Goal: Task Accomplishment & Management: Complete application form

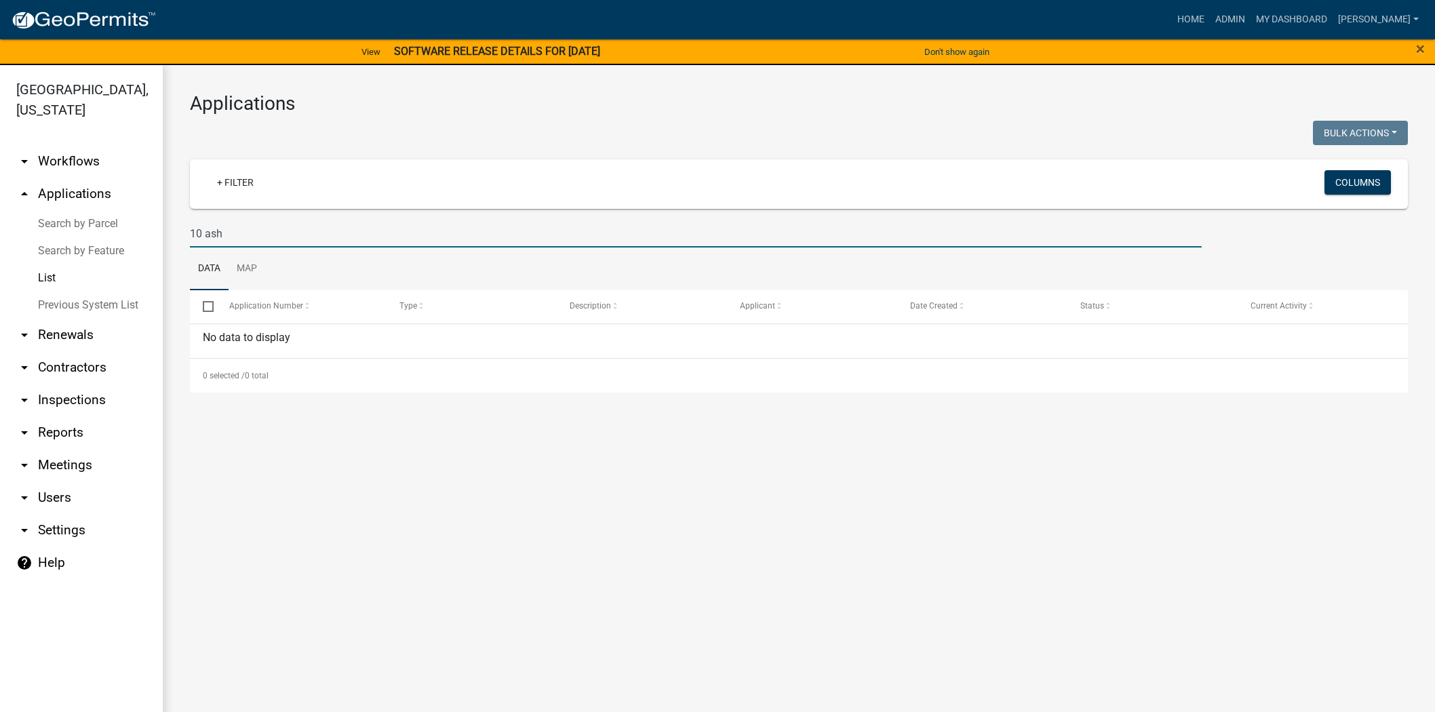
scroll to position [16, 0]
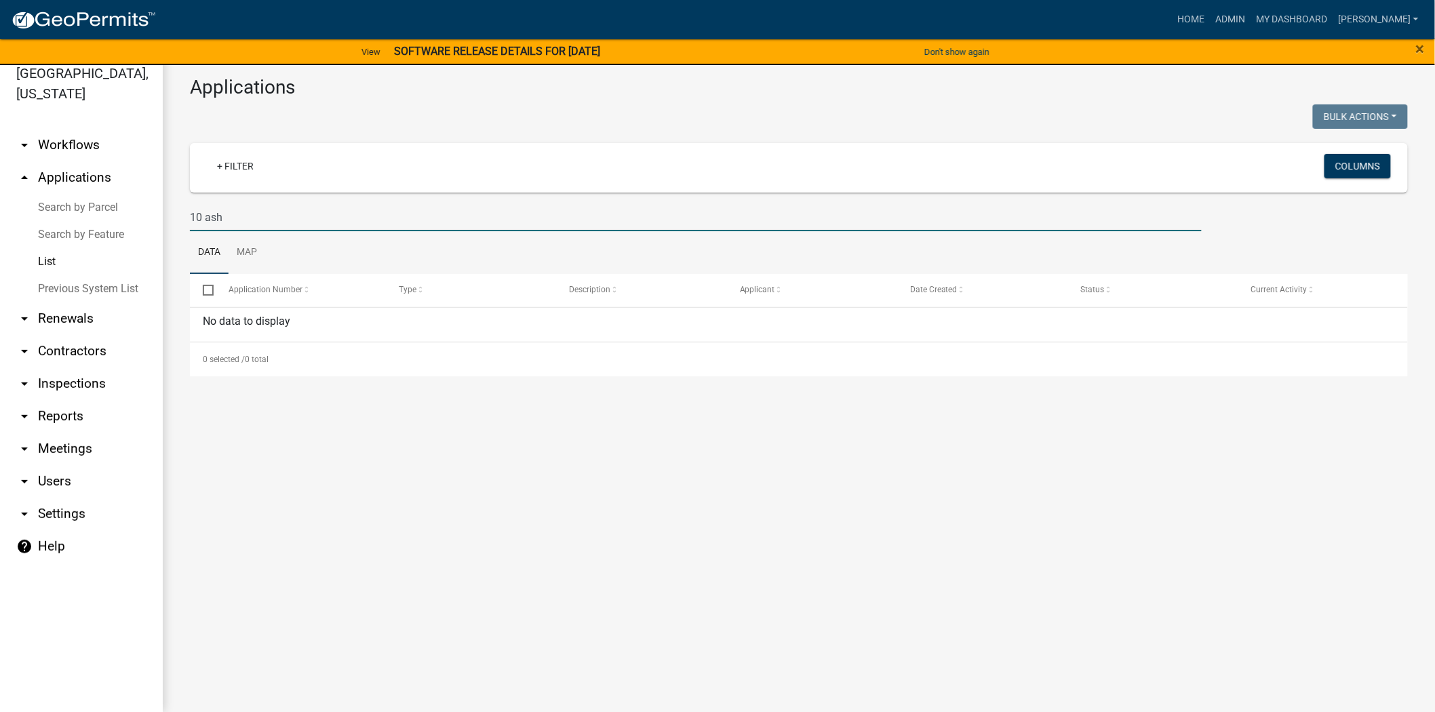
drag, startPoint x: 247, startPoint y: 216, endPoint x: 167, endPoint y: 216, distance: 80.0
click at [167, 216] on div "Applications Bulk Actions Void Expire Lock Withdraw + Filter Columns 10 ash Dat…" at bounding box center [799, 226] width 1272 height 355
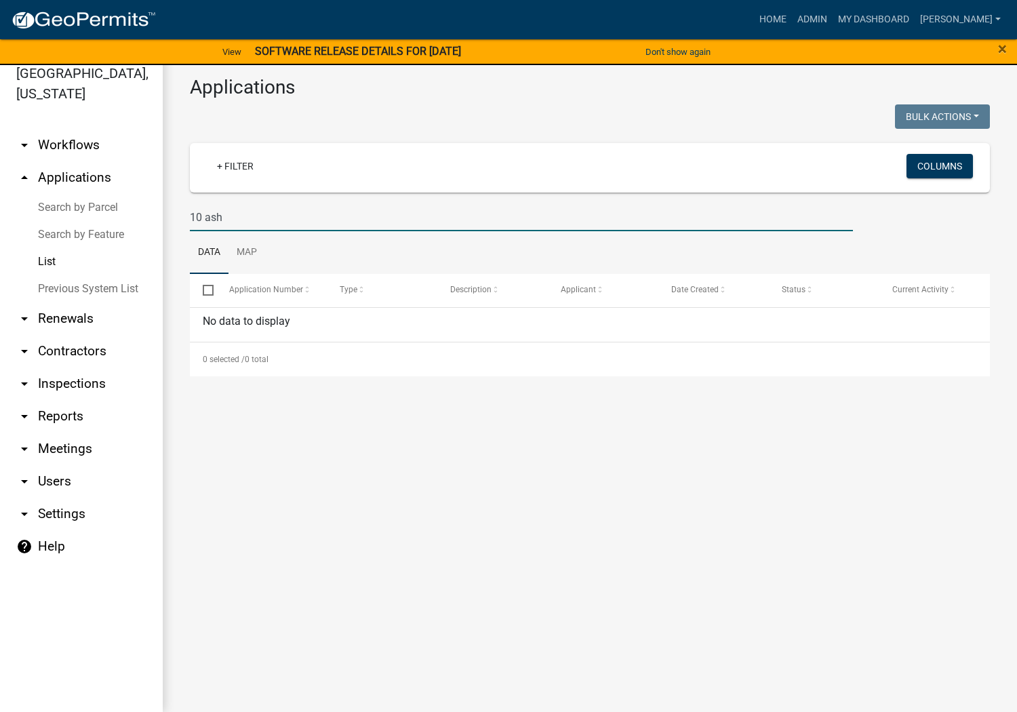
drag, startPoint x: 285, startPoint y: 219, endPoint x: 304, endPoint y: 219, distance: 19.0
click at [285, 219] on input "10 ash" at bounding box center [521, 217] width 663 height 28
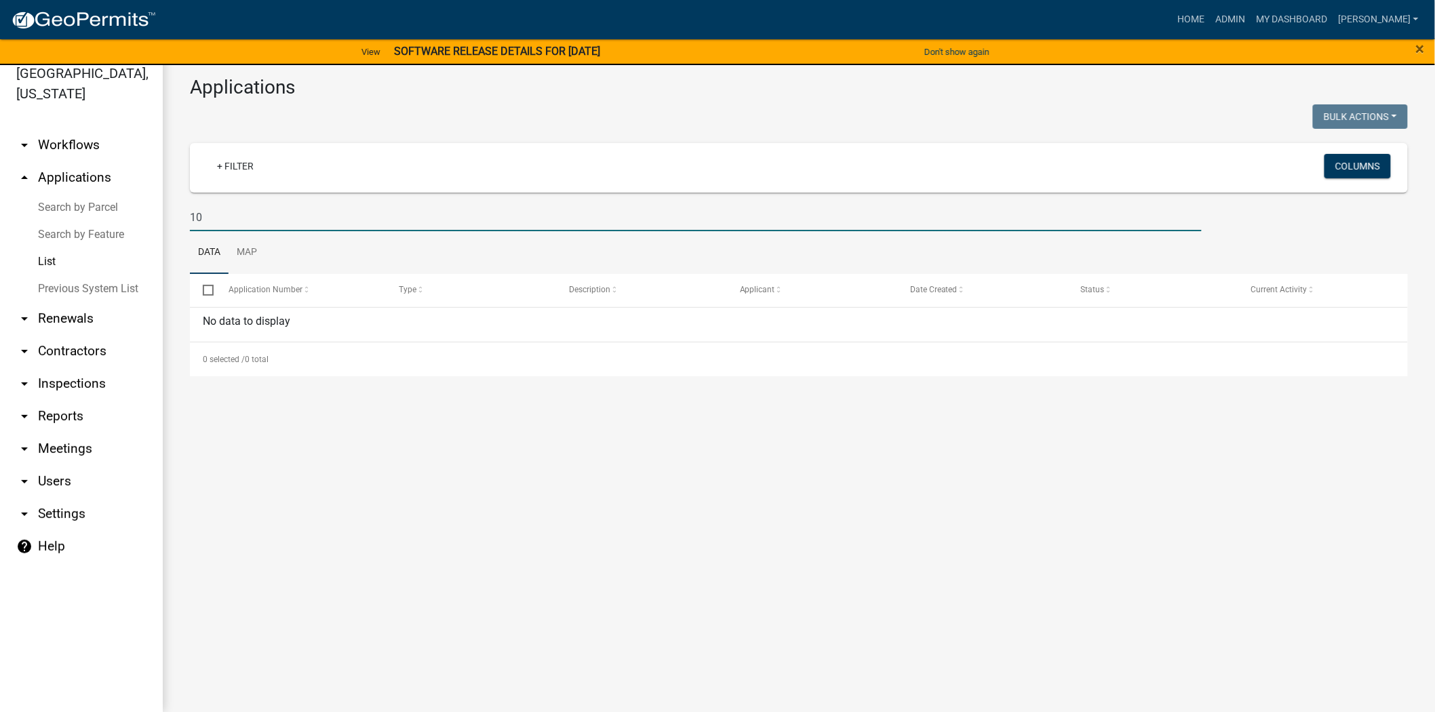
type input "1"
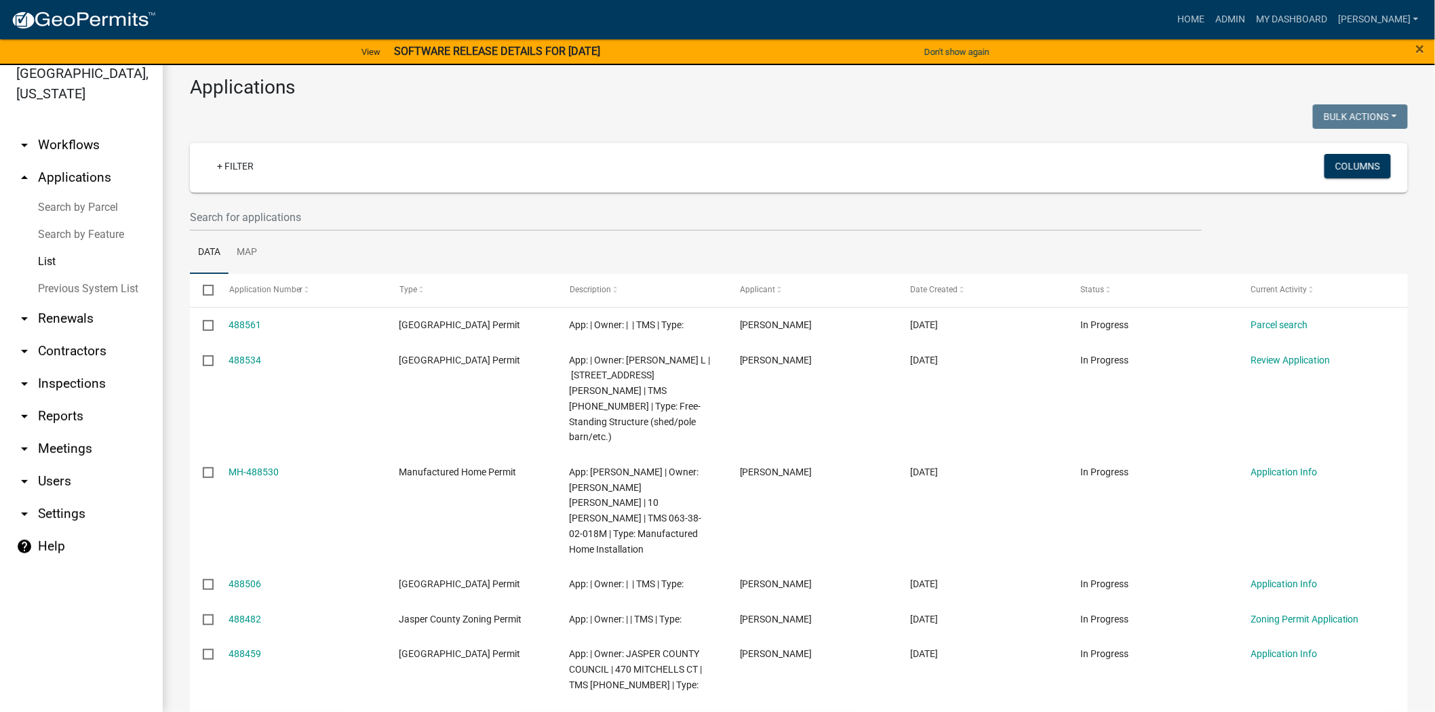
click at [226, 198] on wm-filter-builder "+ Filter Columns" at bounding box center [799, 187] width 1218 height 88
drag, startPoint x: 231, startPoint y: 220, endPoint x: 466, endPoint y: 210, distance: 235.5
click at [231, 220] on input "text" at bounding box center [696, 217] width 1012 height 28
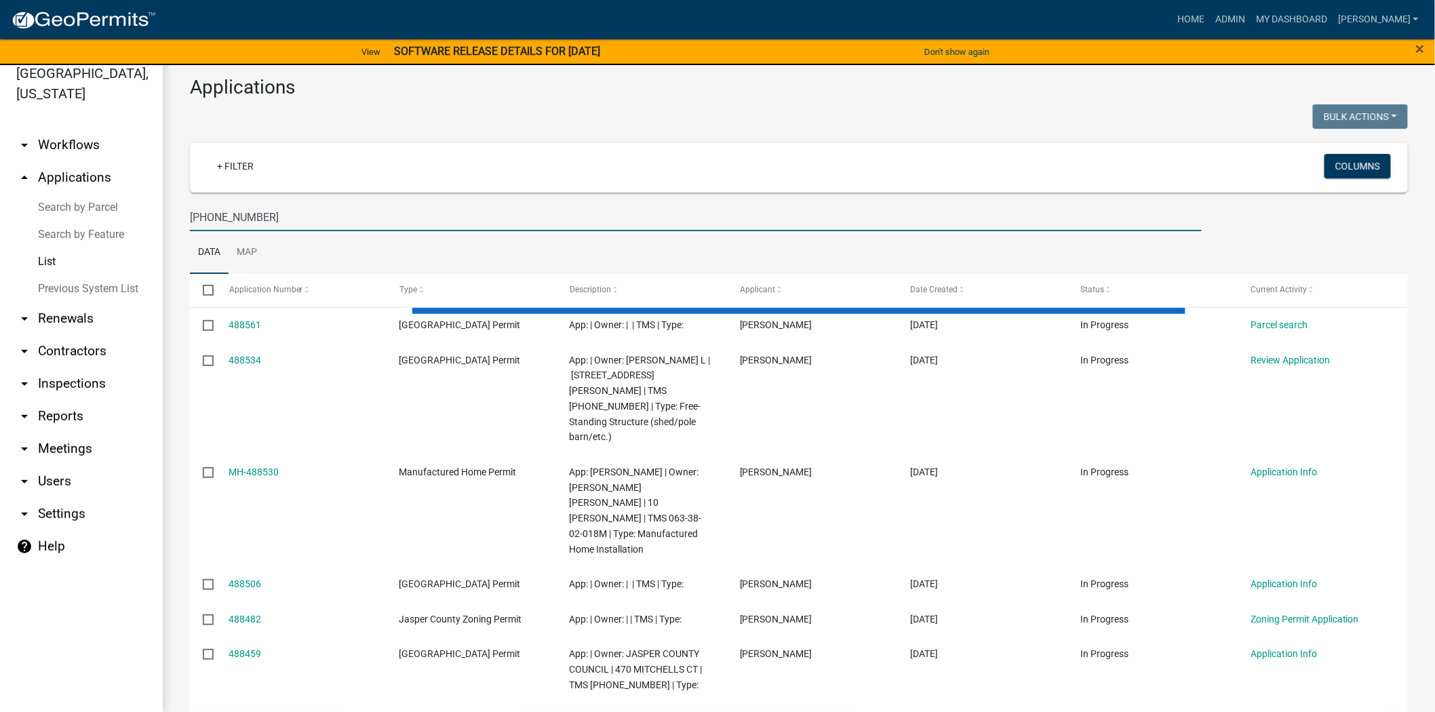
type input "[PHONE_NUMBER]"
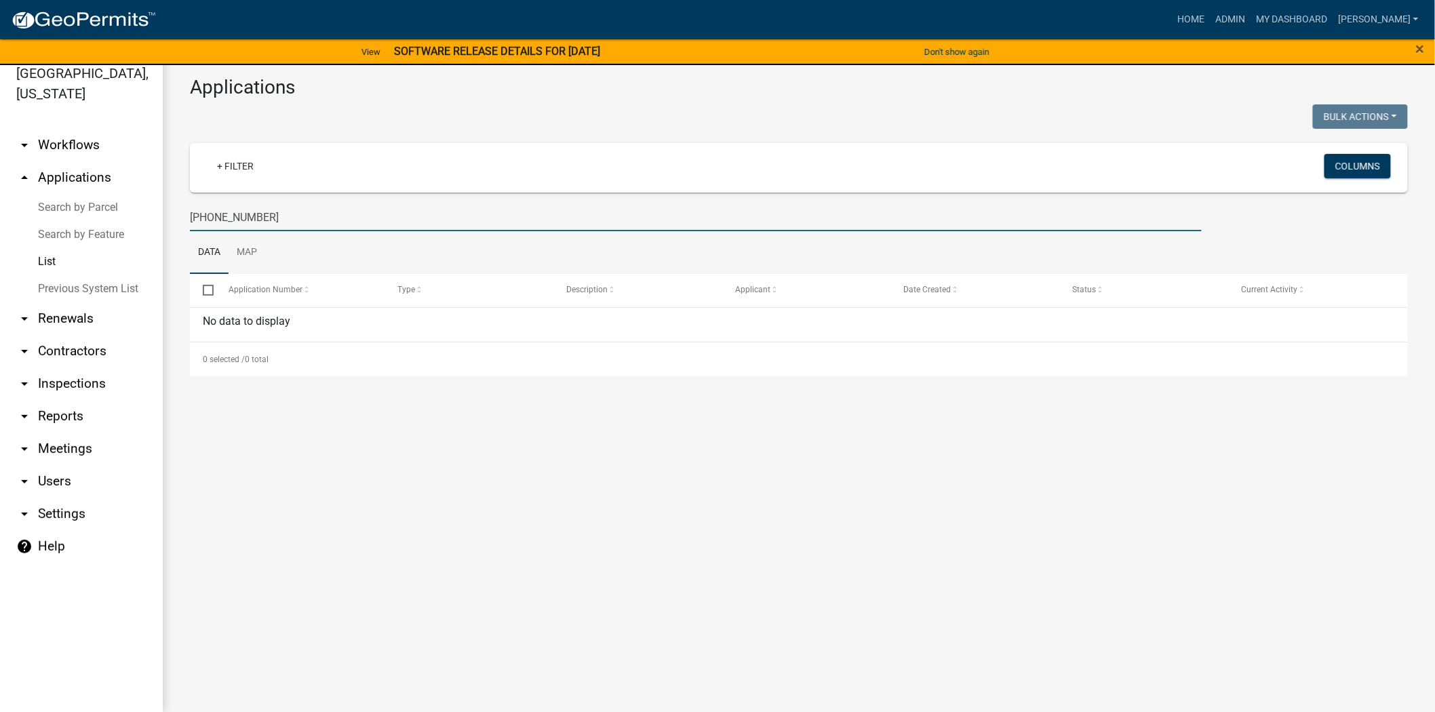
drag, startPoint x: 282, startPoint y: 206, endPoint x: 147, endPoint y: 228, distance: 136.8
click at [147, 228] on div "[GEOGRAPHIC_DATA], [US_STATE] arrow_drop_down Workflows List arrow_drop_up Appl…" at bounding box center [717, 380] width 1435 height 663
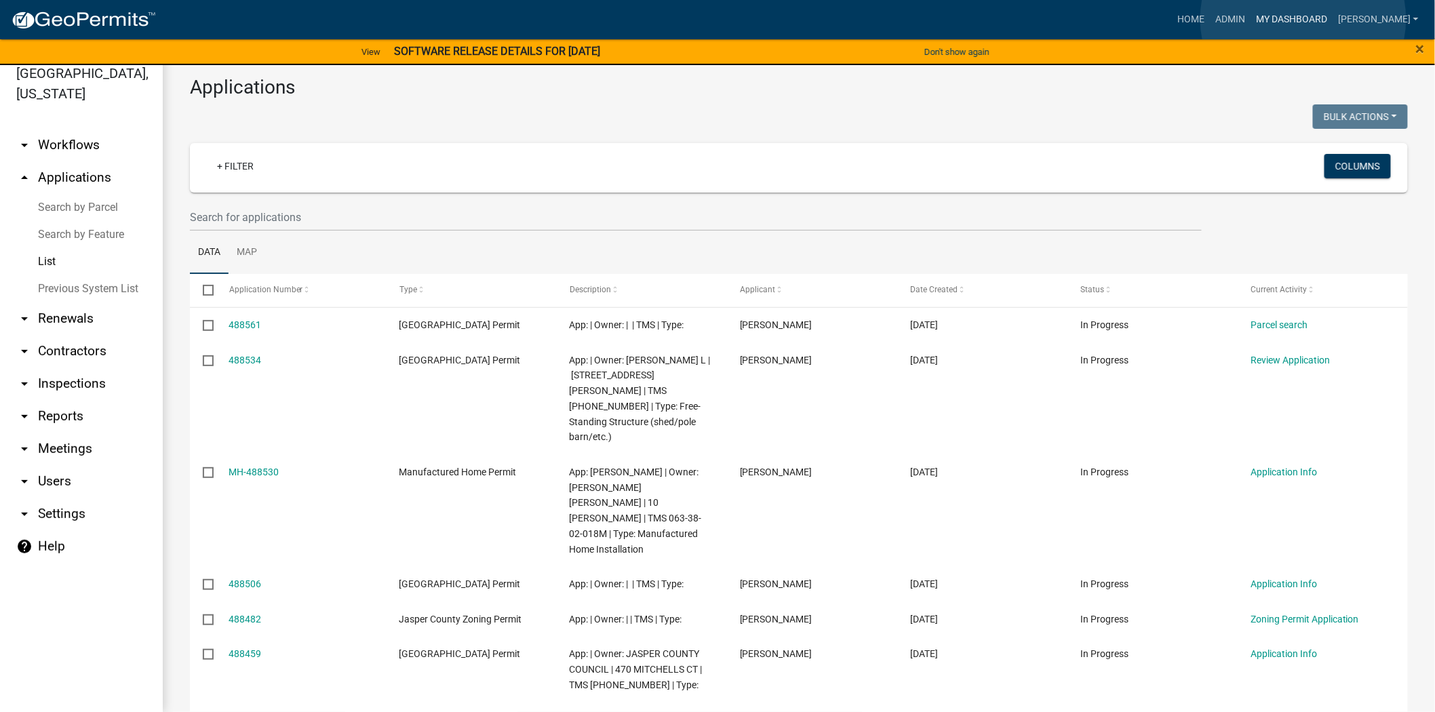
click at [1303, 18] on link "My Dashboard" at bounding box center [1291, 20] width 82 height 26
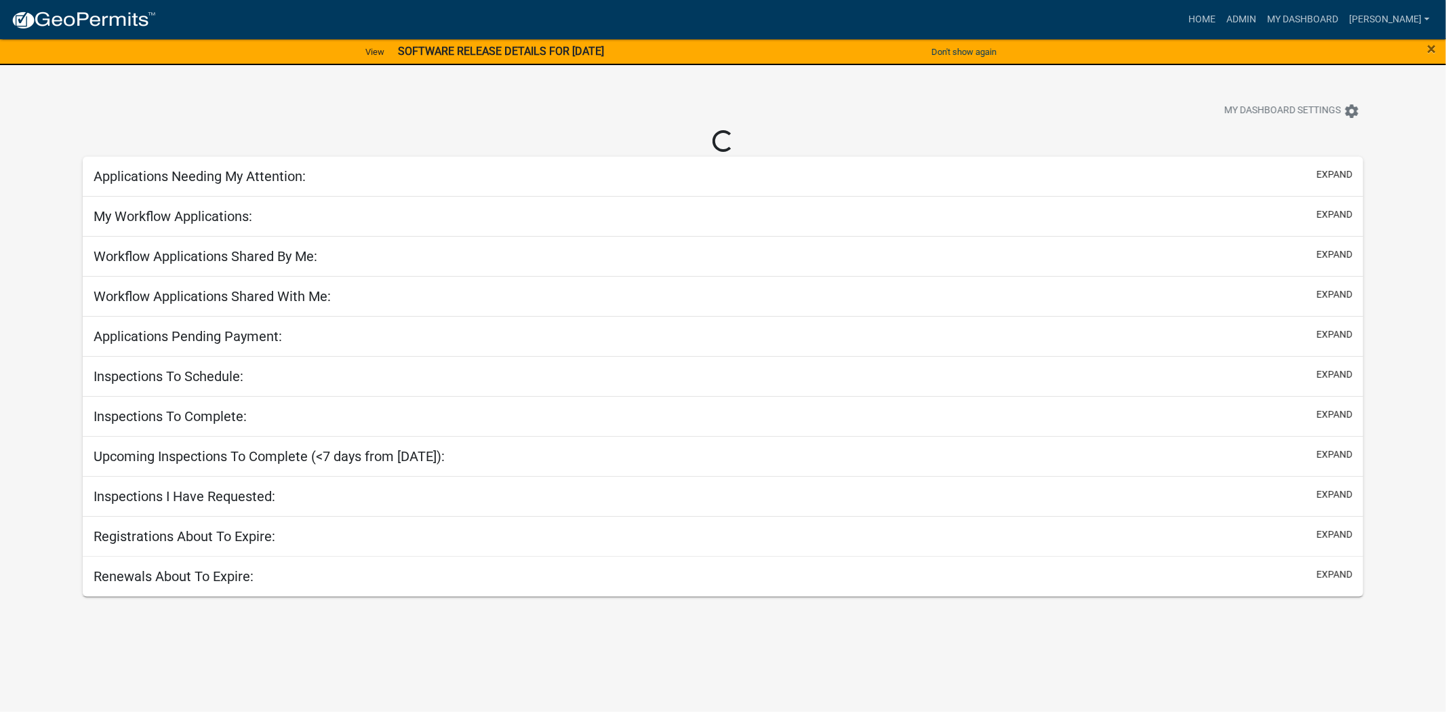
select select "2: 50"
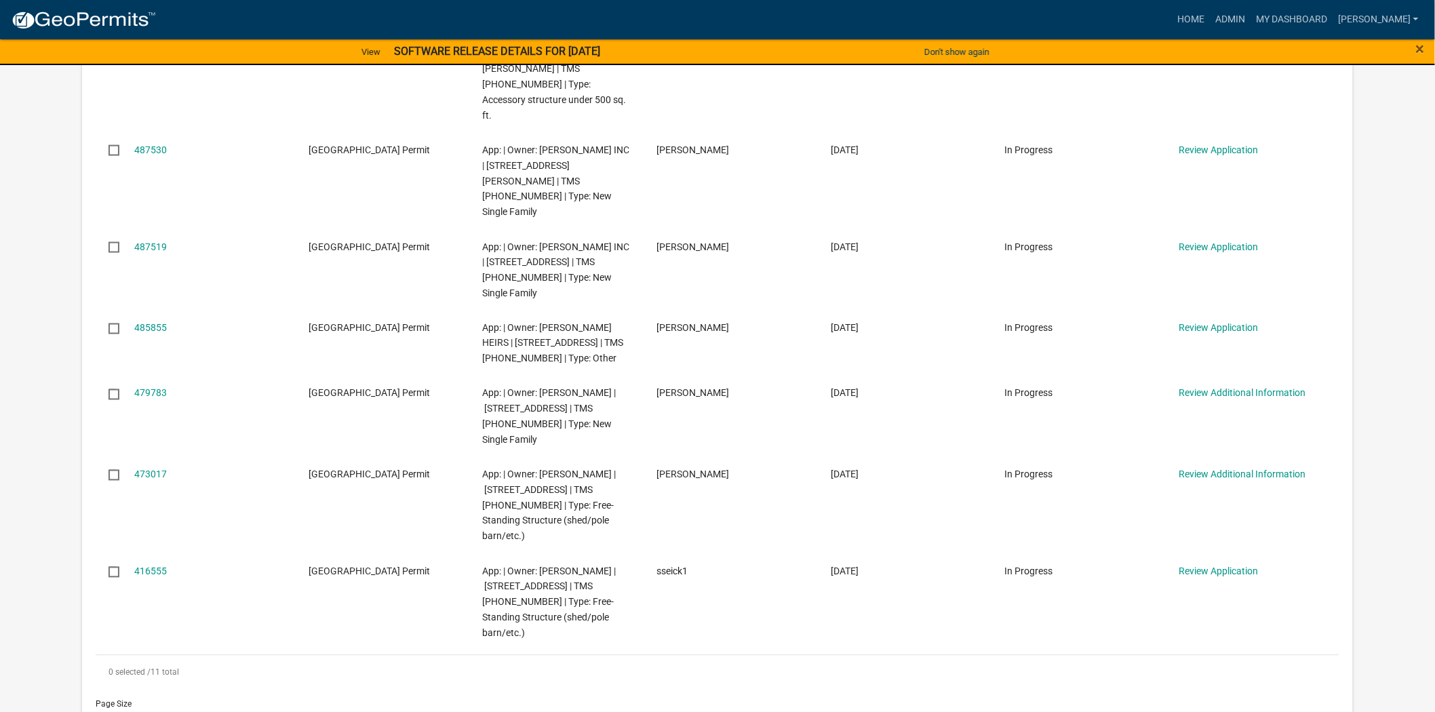
scroll to position [753, 0]
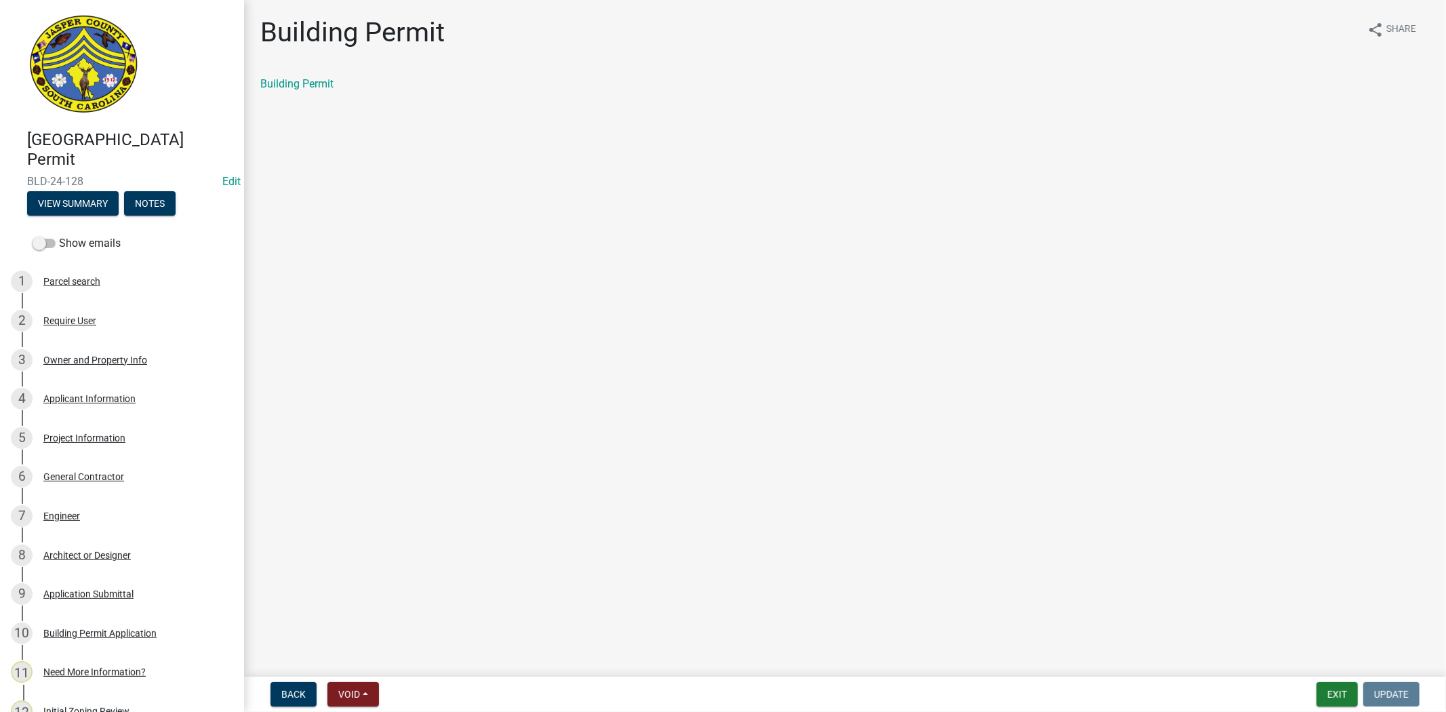
scroll to position [150, 0]
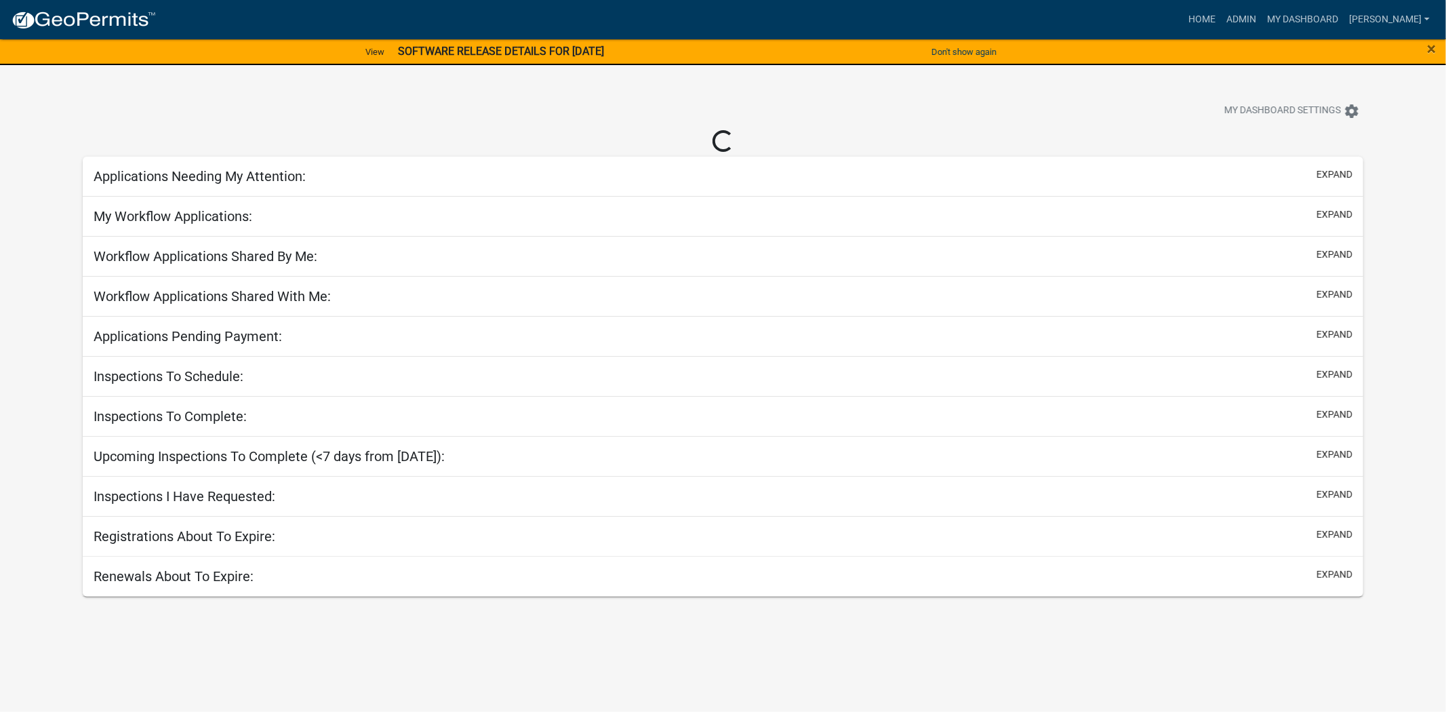
select select "2: 50"
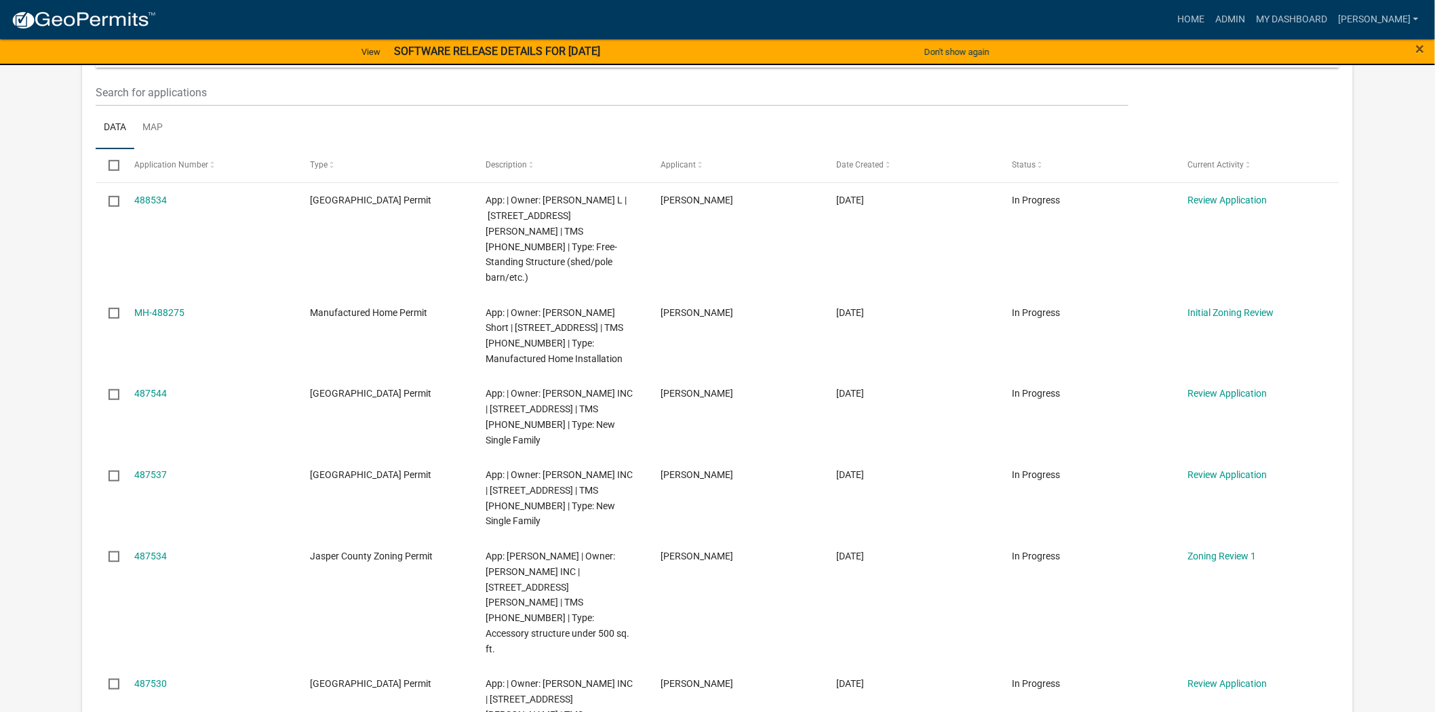
scroll to position [226, 0]
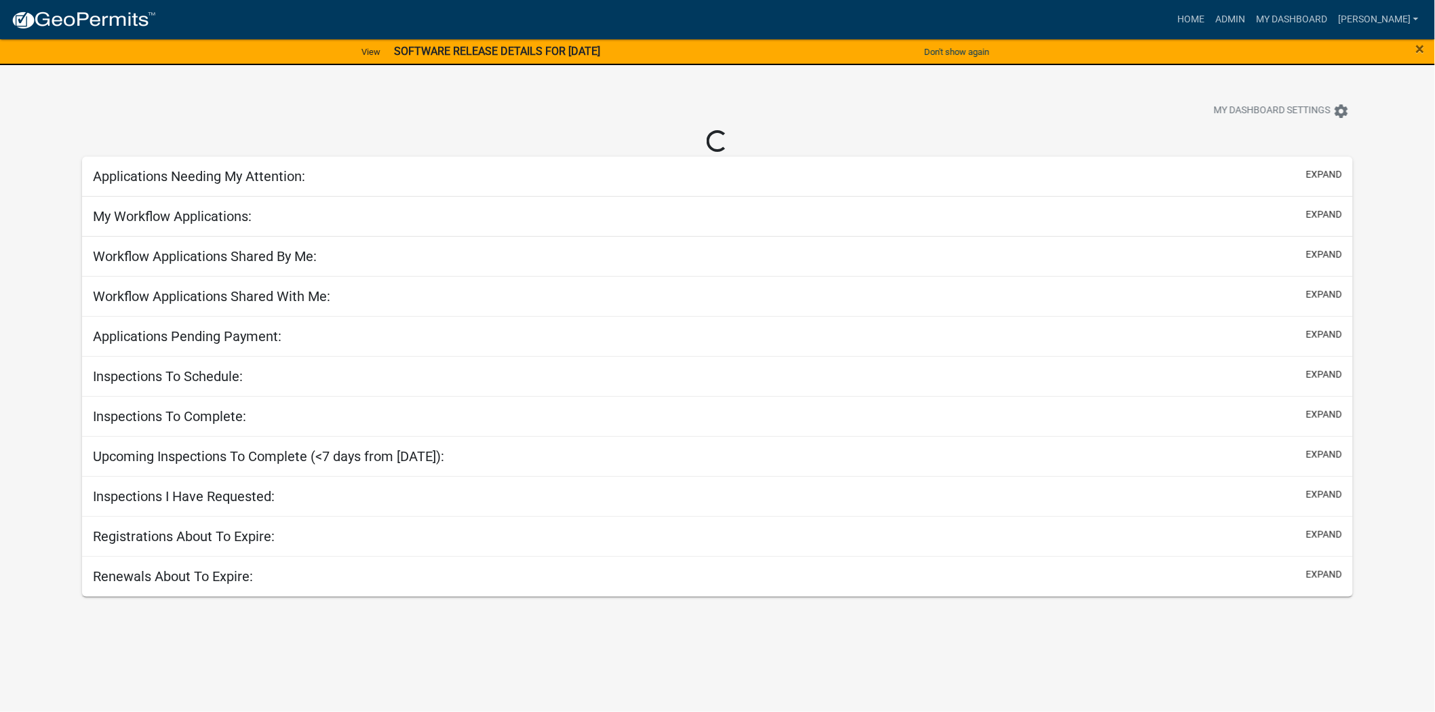
select select "2: 50"
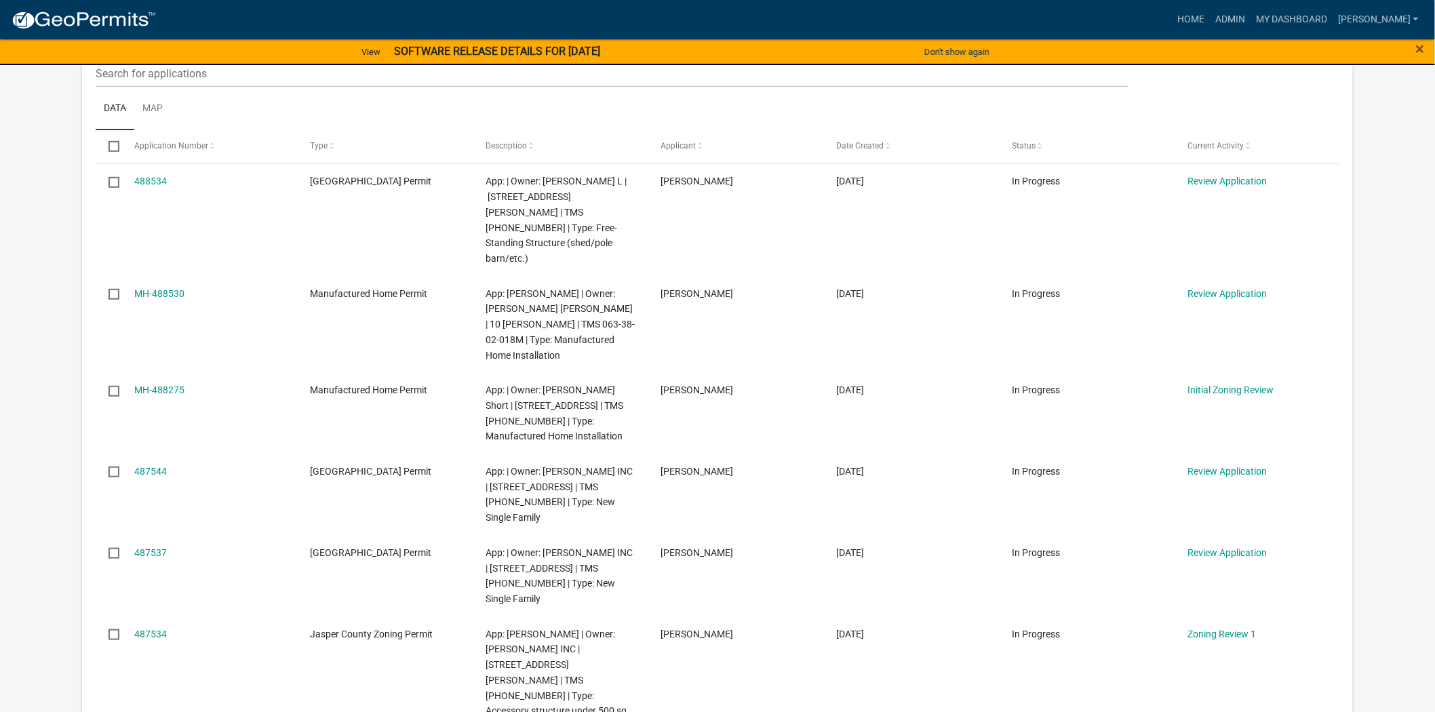
scroll to position [301, 0]
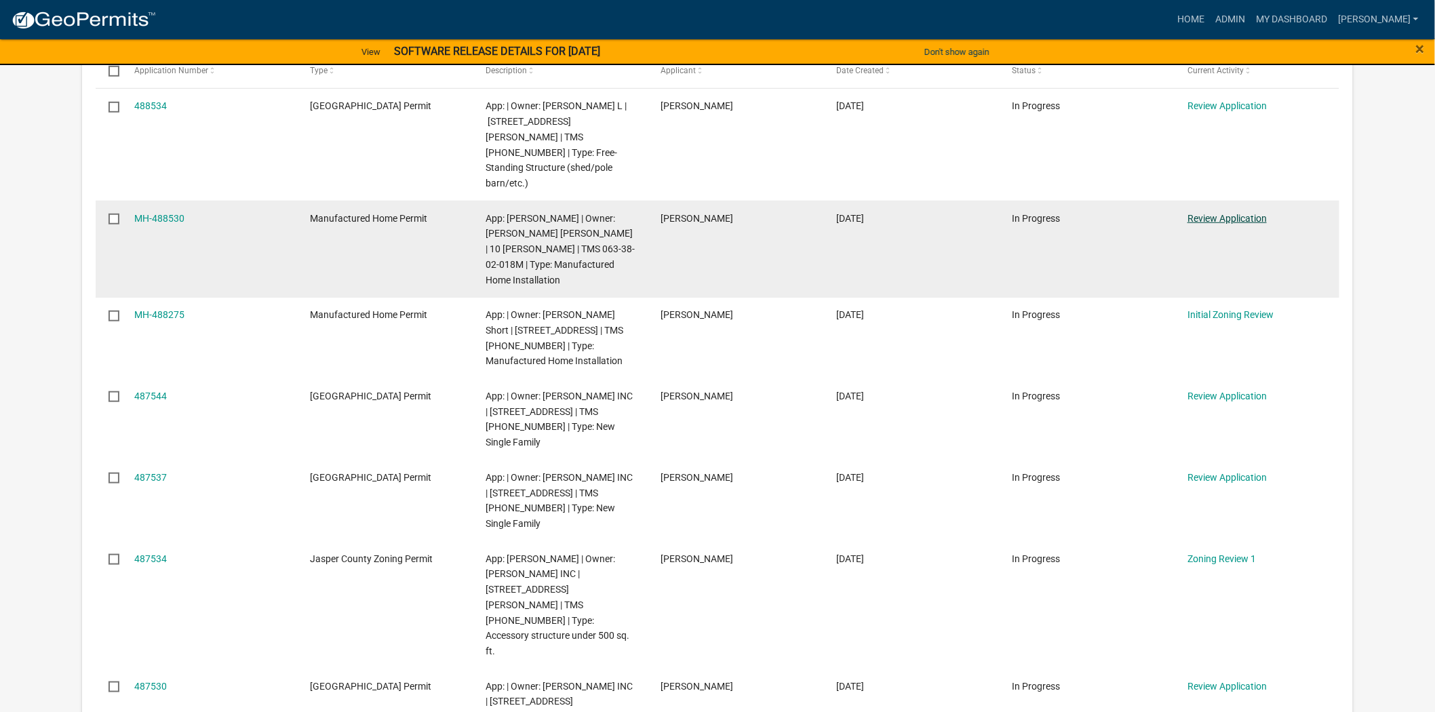
click at [1262, 213] on link "Review Application" at bounding box center [1226, 218] width 79 height 11
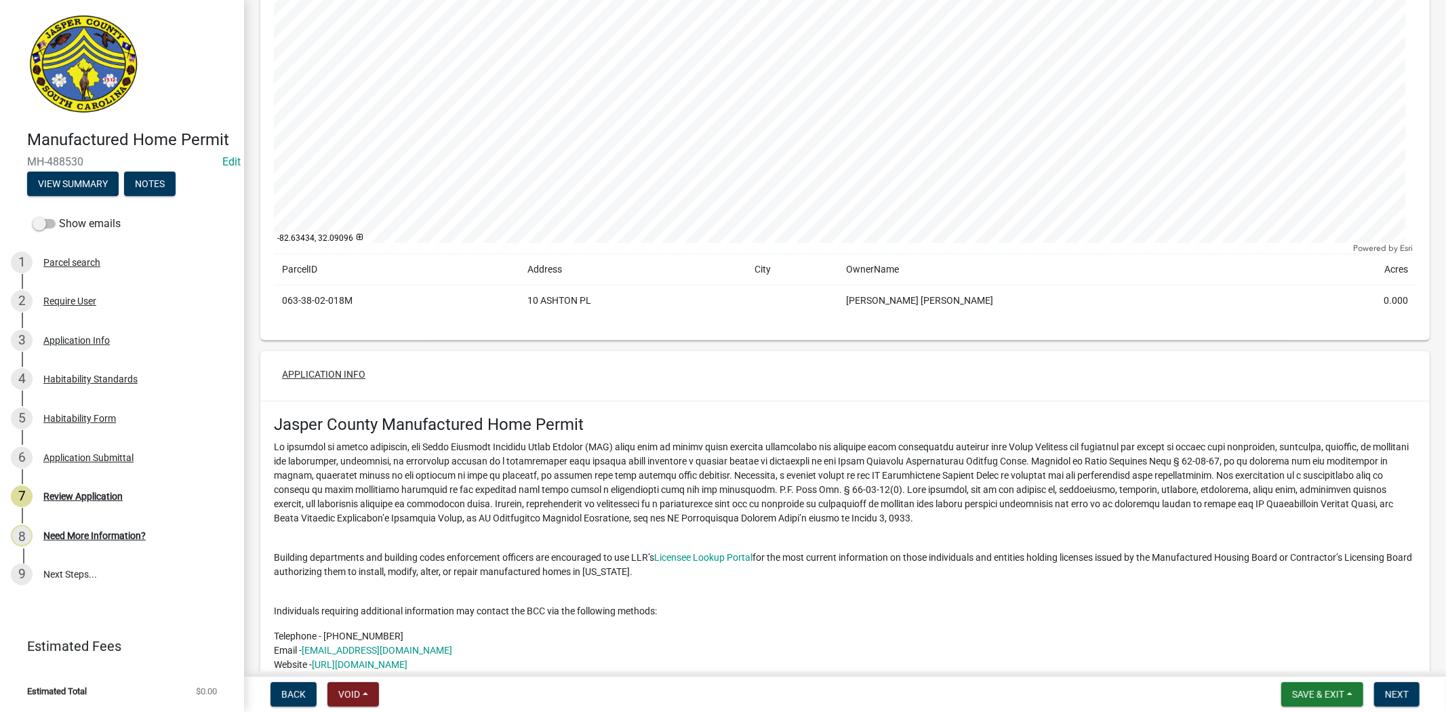
scroll to position [226, 0]
click at [64, 328] on link "3 Application Info" at bounding box center [122, 340] width 244 height 39
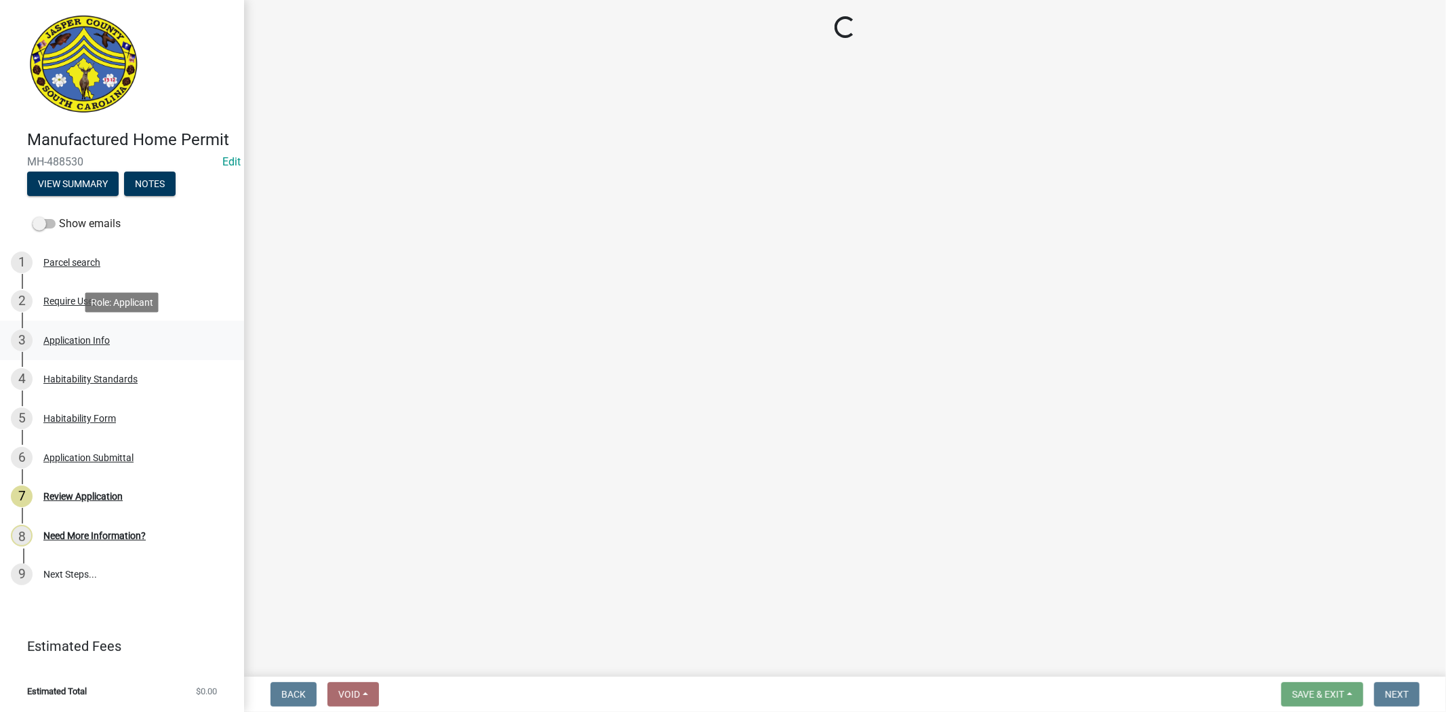
select select "00748aa1-56c2-4786-b7ff-9b3cb1d8d455"
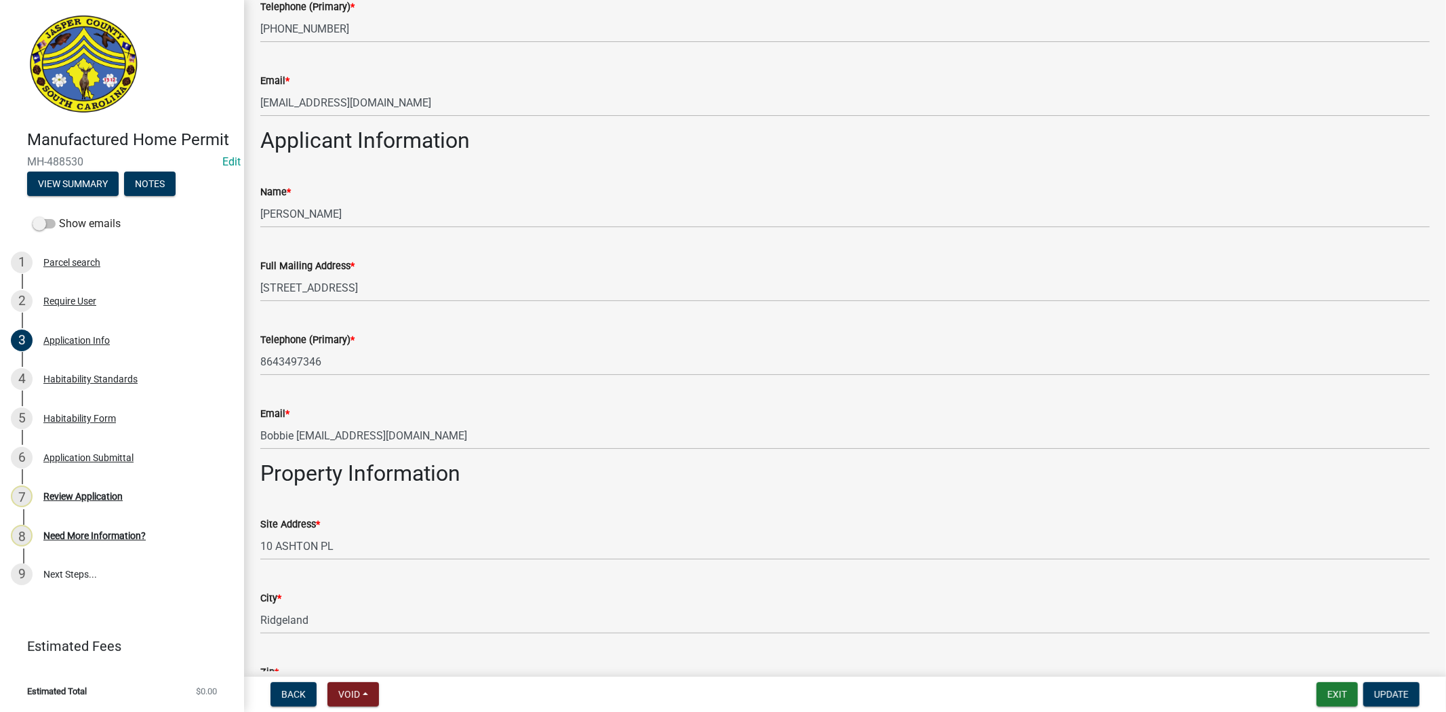
scroll to position [1054, 0]
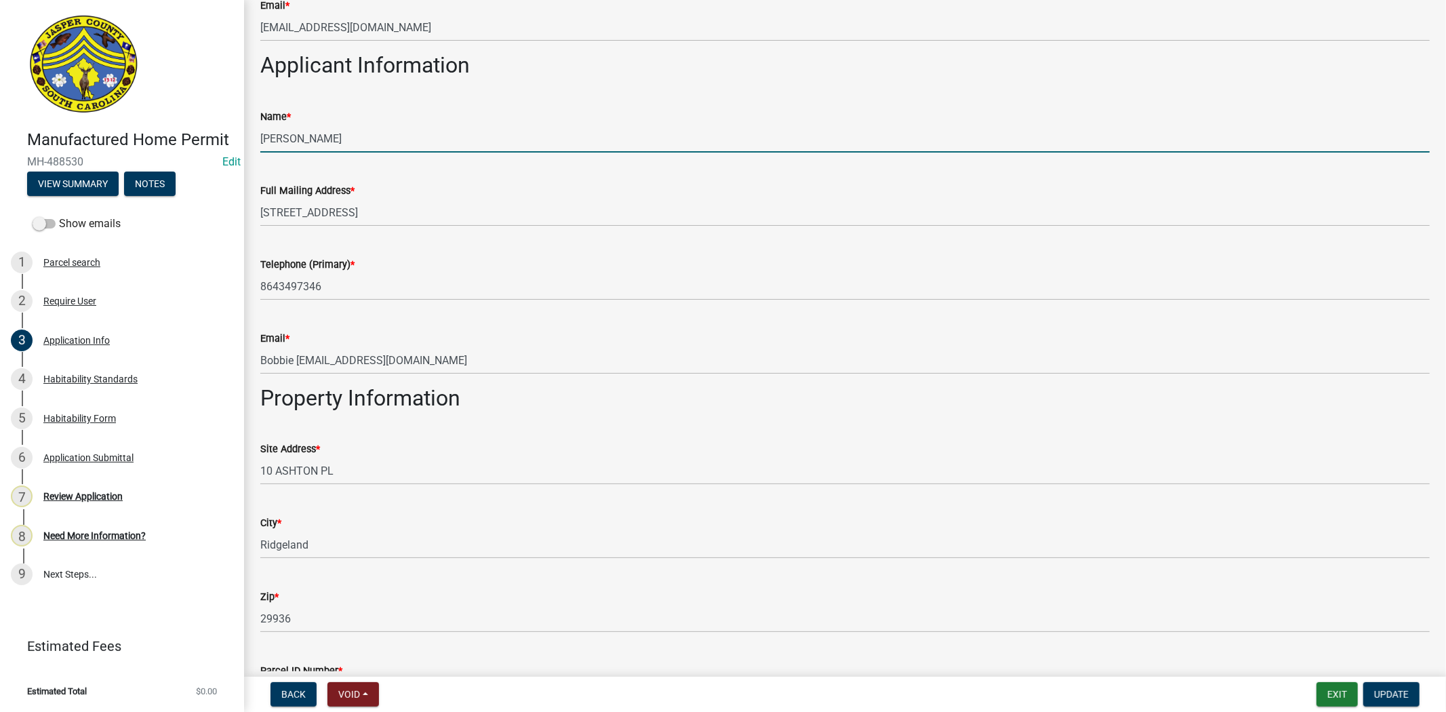
click at [392, 132] on input "[PERSON_NAME]" at bounding box center [844, 139] width 1169 height 28
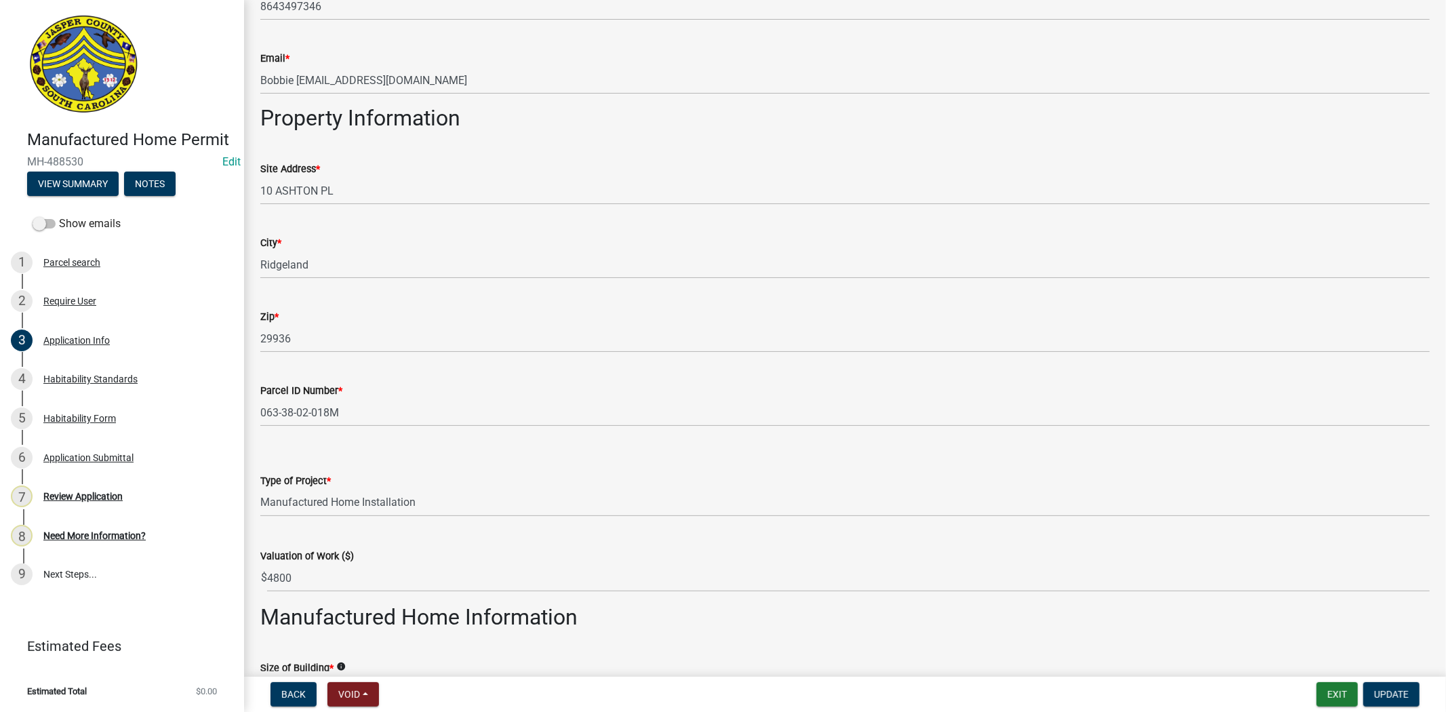
scroll to position [1129, 0]
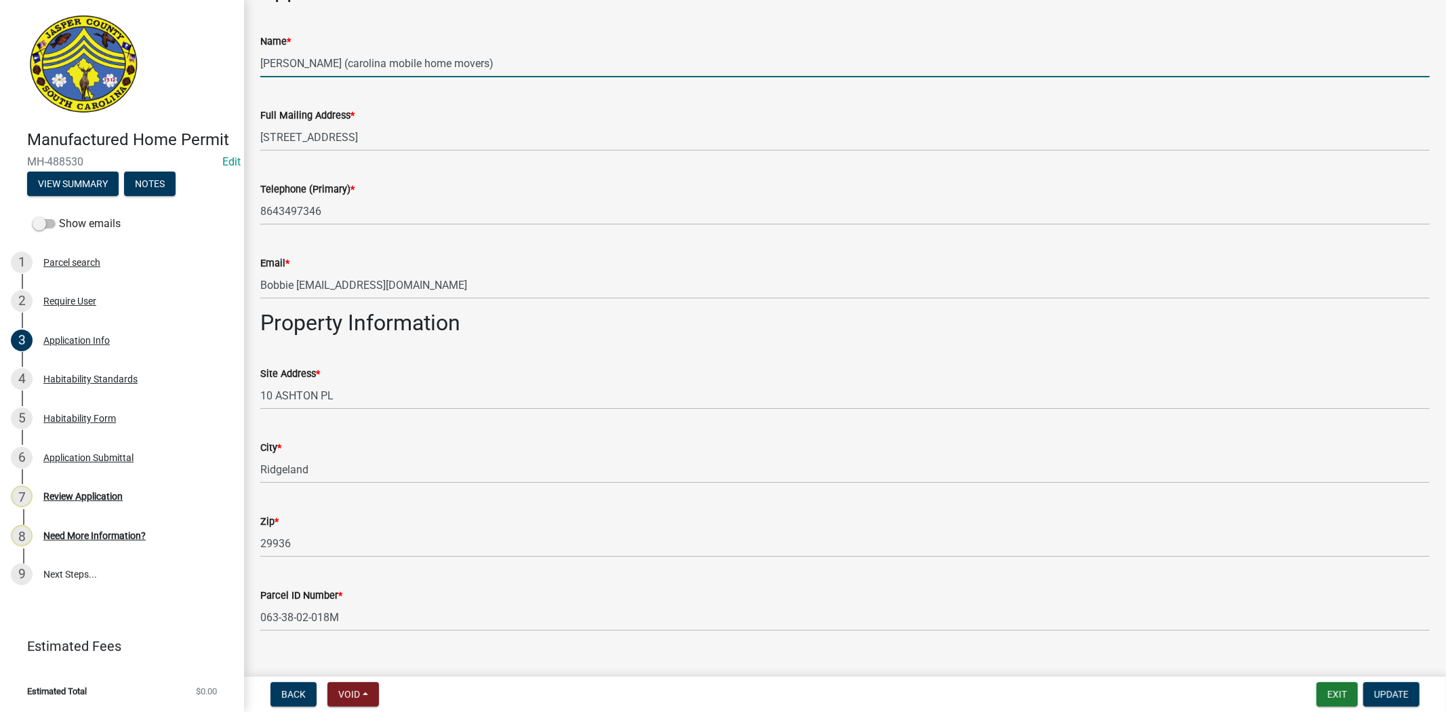
click at [361, 61] on input "Bobbie kemmerlin (carolina mobile home movers)" at bounding box center [844, 63] width 1169 height 28
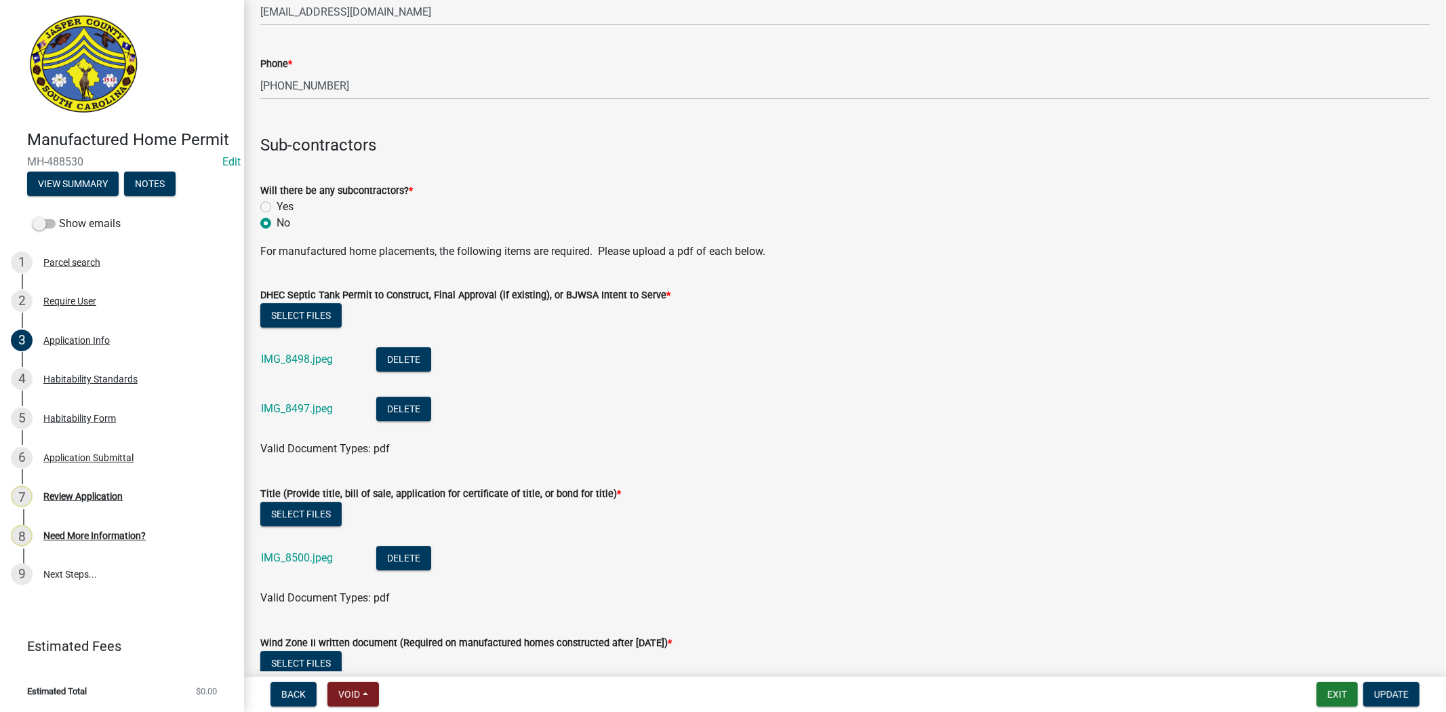
scroll to position [3616, 0]
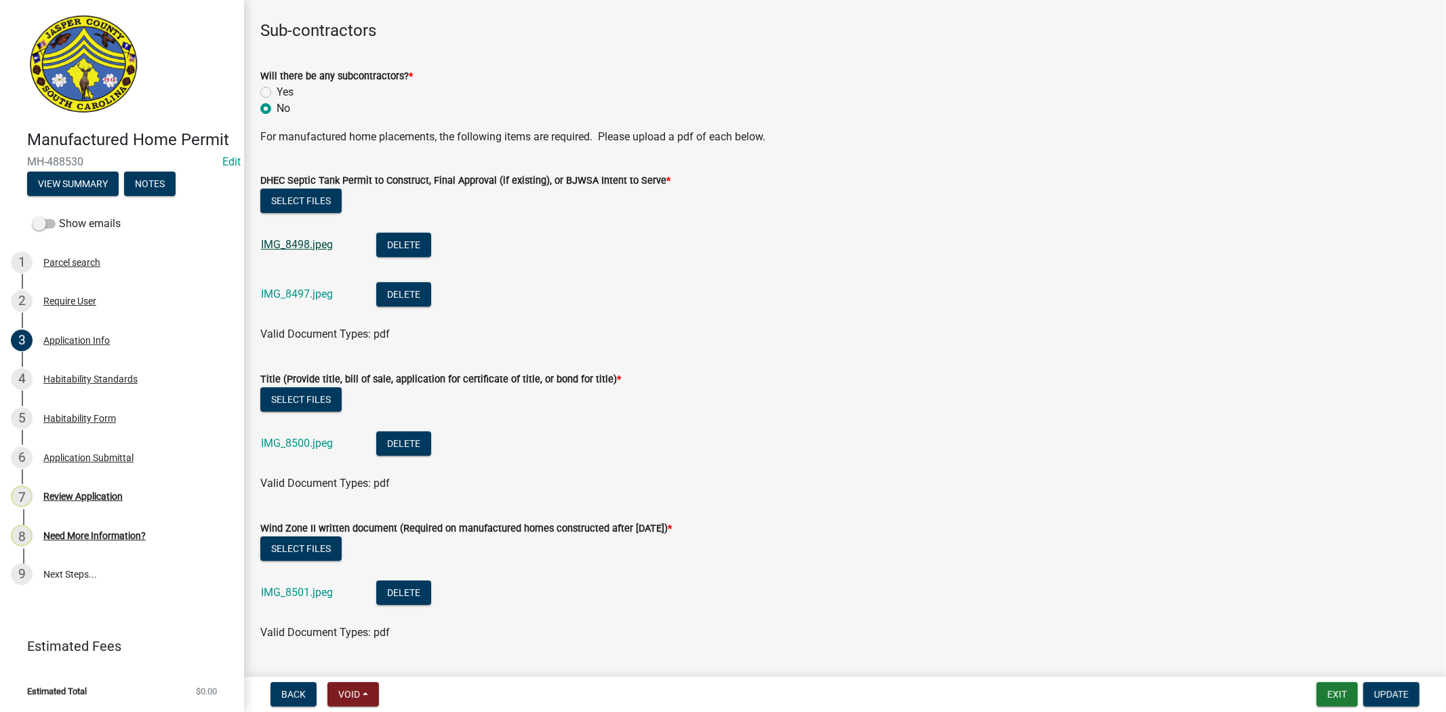
type input "Bobbie kemmerlin (Carolina mobile home movers)"
click at [296, 243] on link "IMG_8498.jpeg" at bounding box center [297, 244] width 72 height 13
click at [302, 300] on div "IMG_8497.jpeg" at bounding box center [308, 296] width 94 height 28
click at [289, 296] on link "IMG_8497.jpeg" at bounding box center [297, 293] width 72 height 13
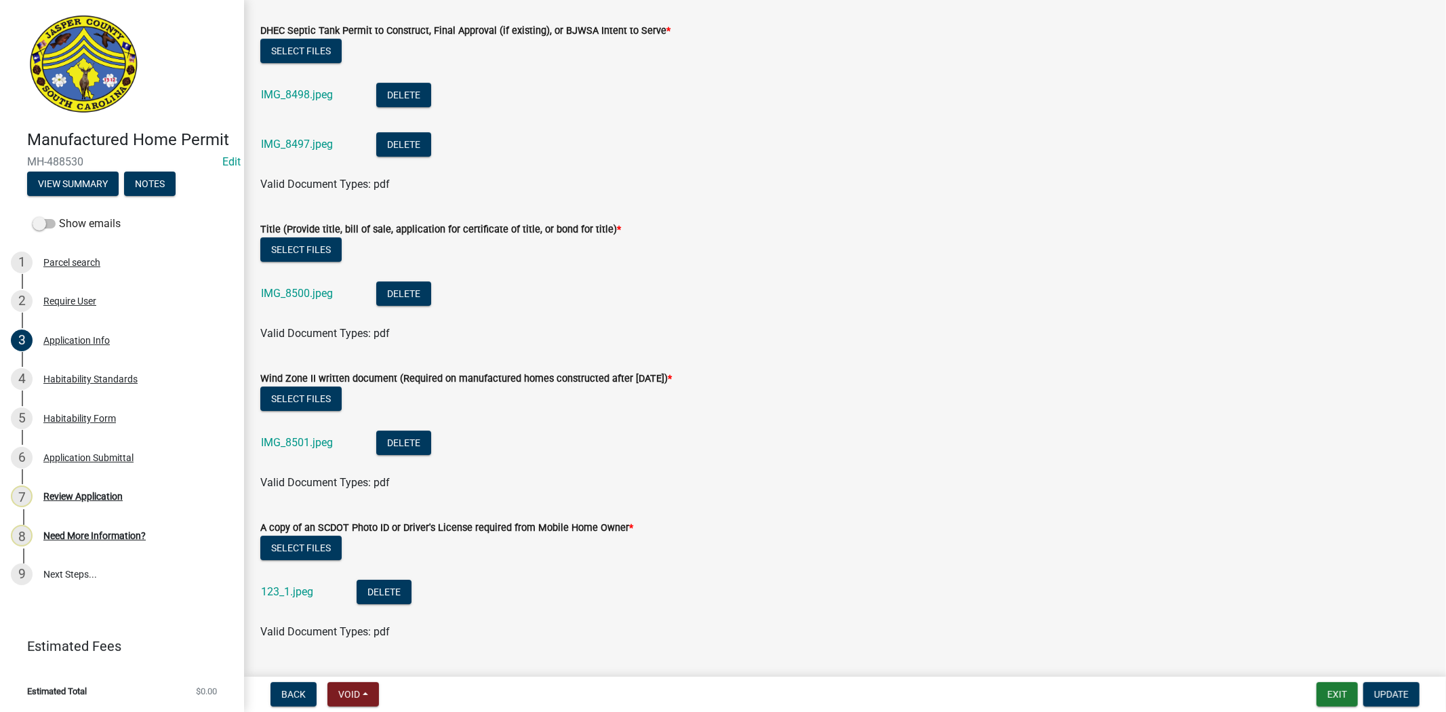
scroll to position [3766, 0]
click at [295, 290] on link "IMG_8500.jpeg" at bounding box center [297, 292] width 72 height 13
click at [277, 283] on div "IMG_8500.jpeg" at bounding box center [308, 295] width 94 height 28
click at [278, 288] on link "IMG_8500.jpeg" at bounding box center [297, 292] width 72 height 13
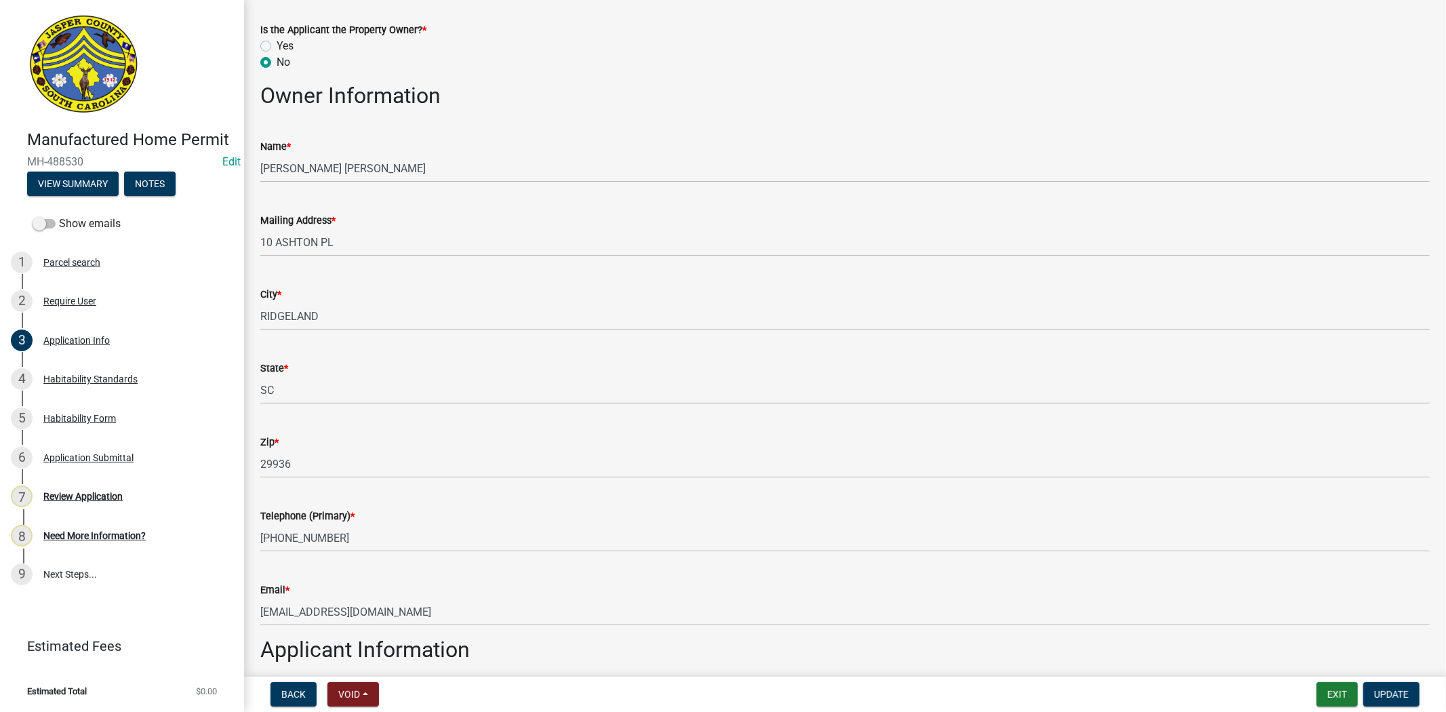
scroll to position [452, 0]
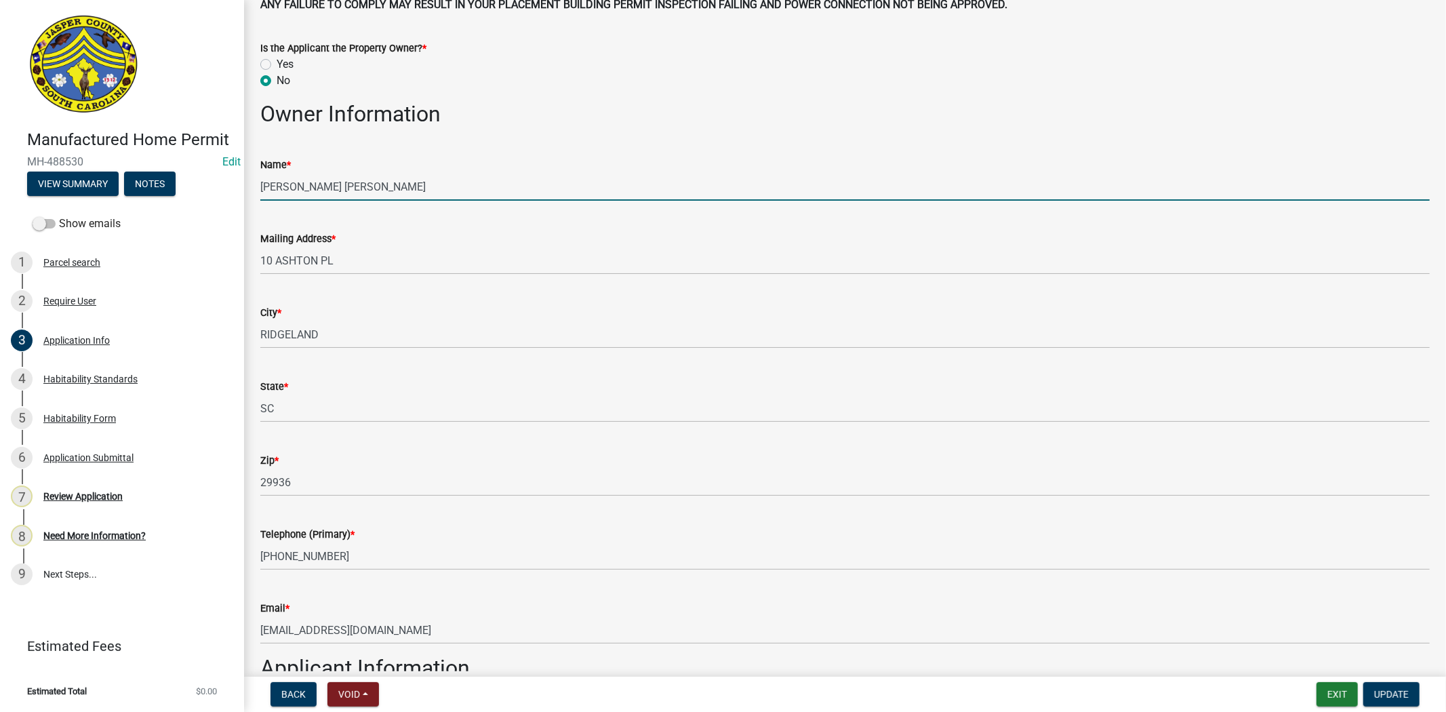
click at [464, 178] on input "HERNANDEZ EMMANUEL MARTINEZ" at bounding box center [844, 187] width 1169 height 28
type input "H"
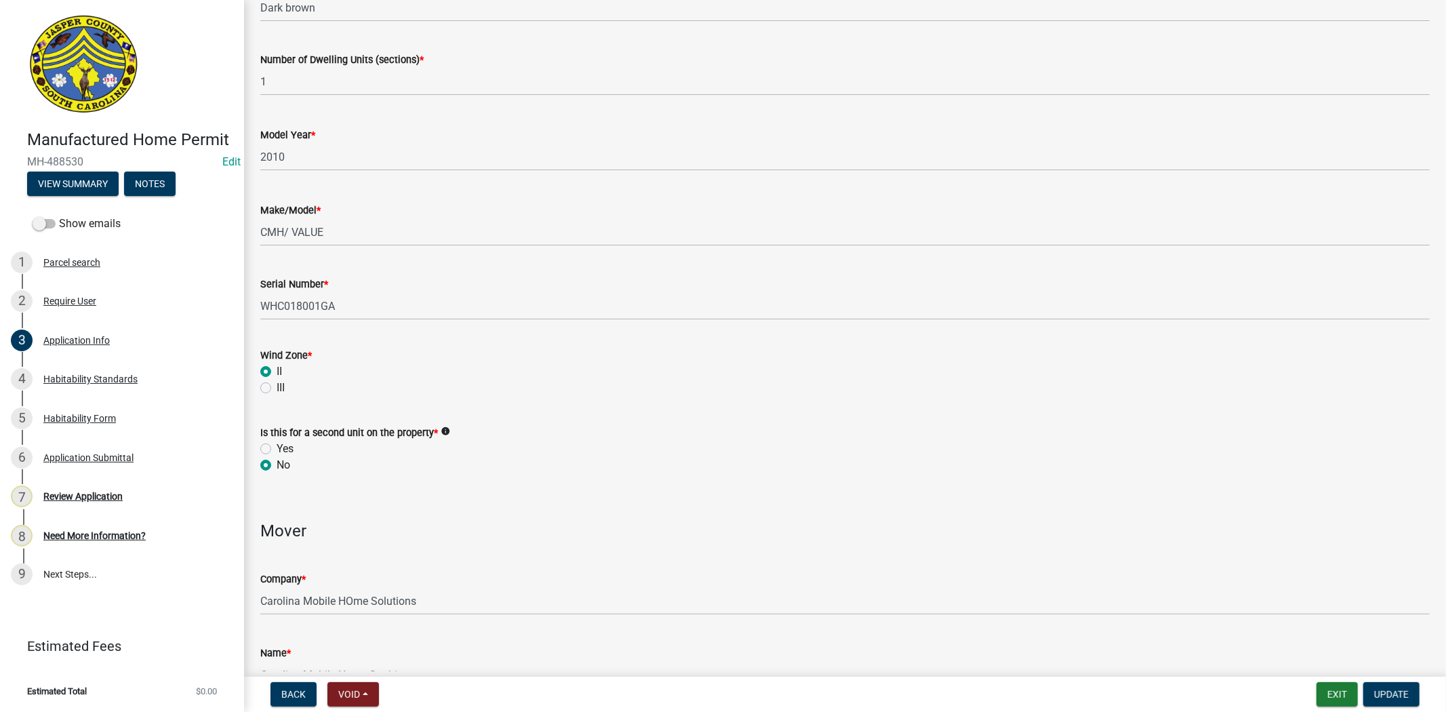
scroll to position [2561, 0]
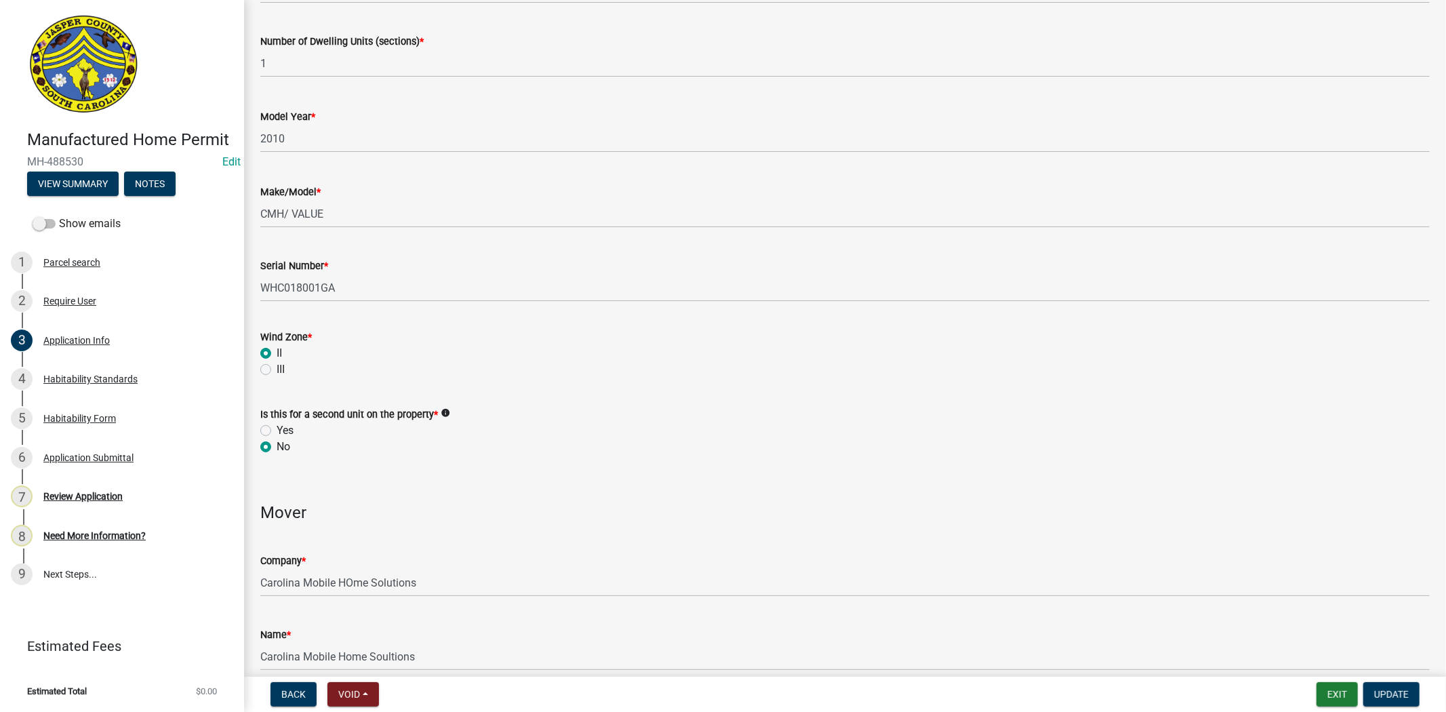
type input "douglas cook"
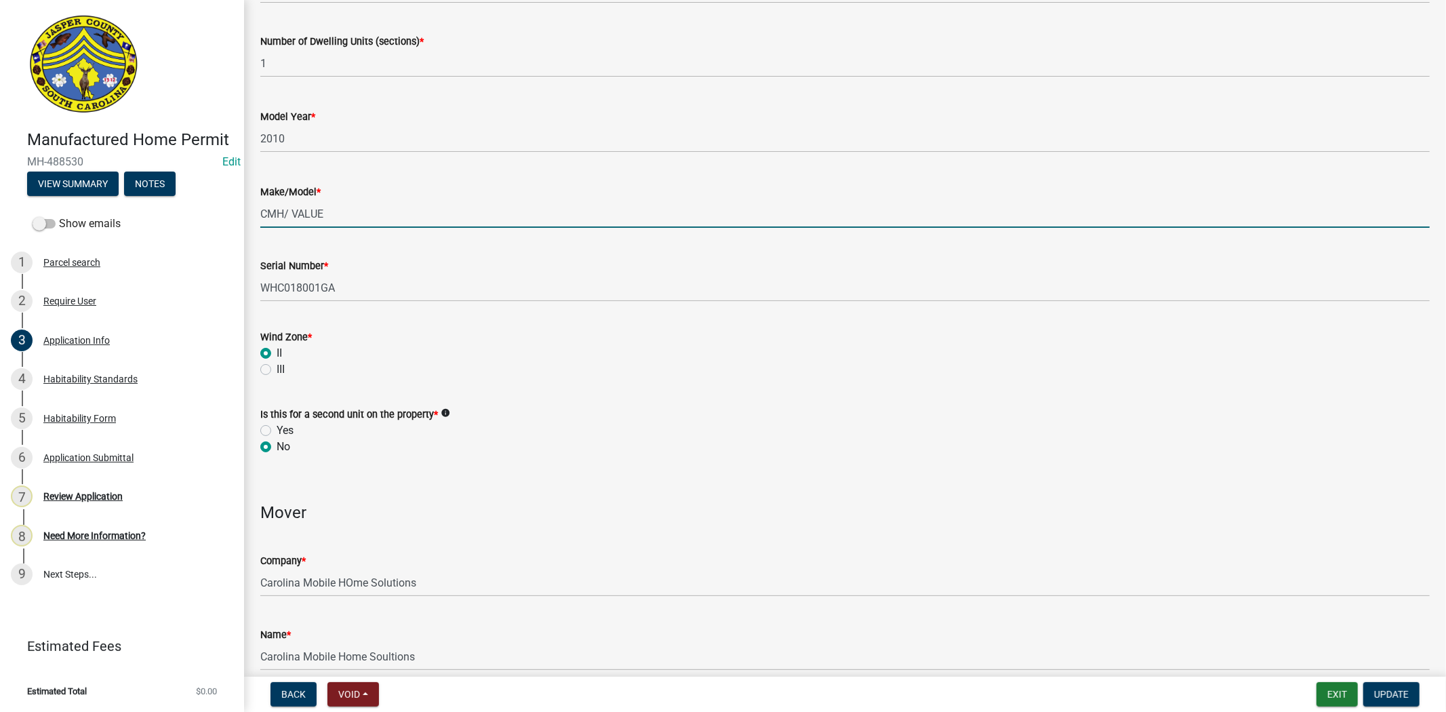
click at [336, 220] on input "CMH/ VALUE" at bounding box center [844, 214] width 1169 height 28
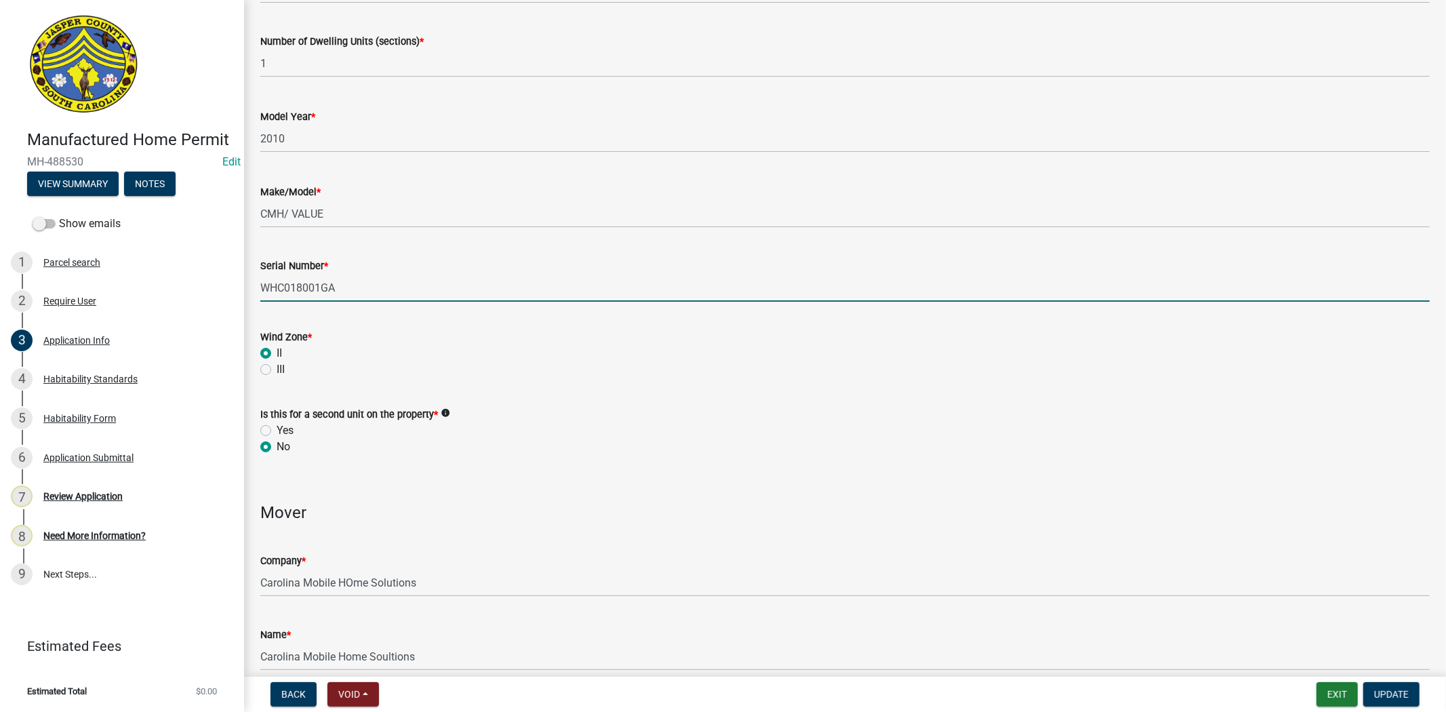
click at [391, 293] on input "WHC018001GA" at bounding box center [844, 288] width 1169 height 28
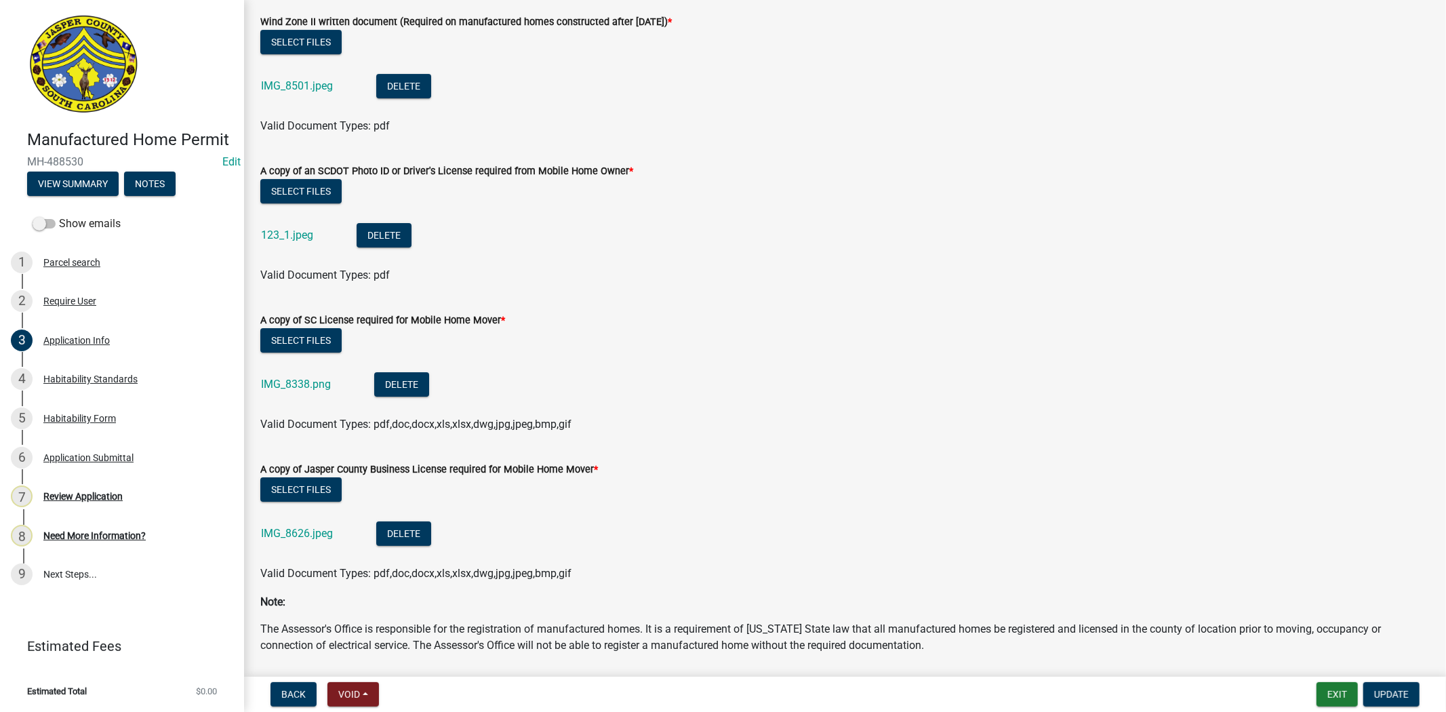
scroll to position [4143, 0]
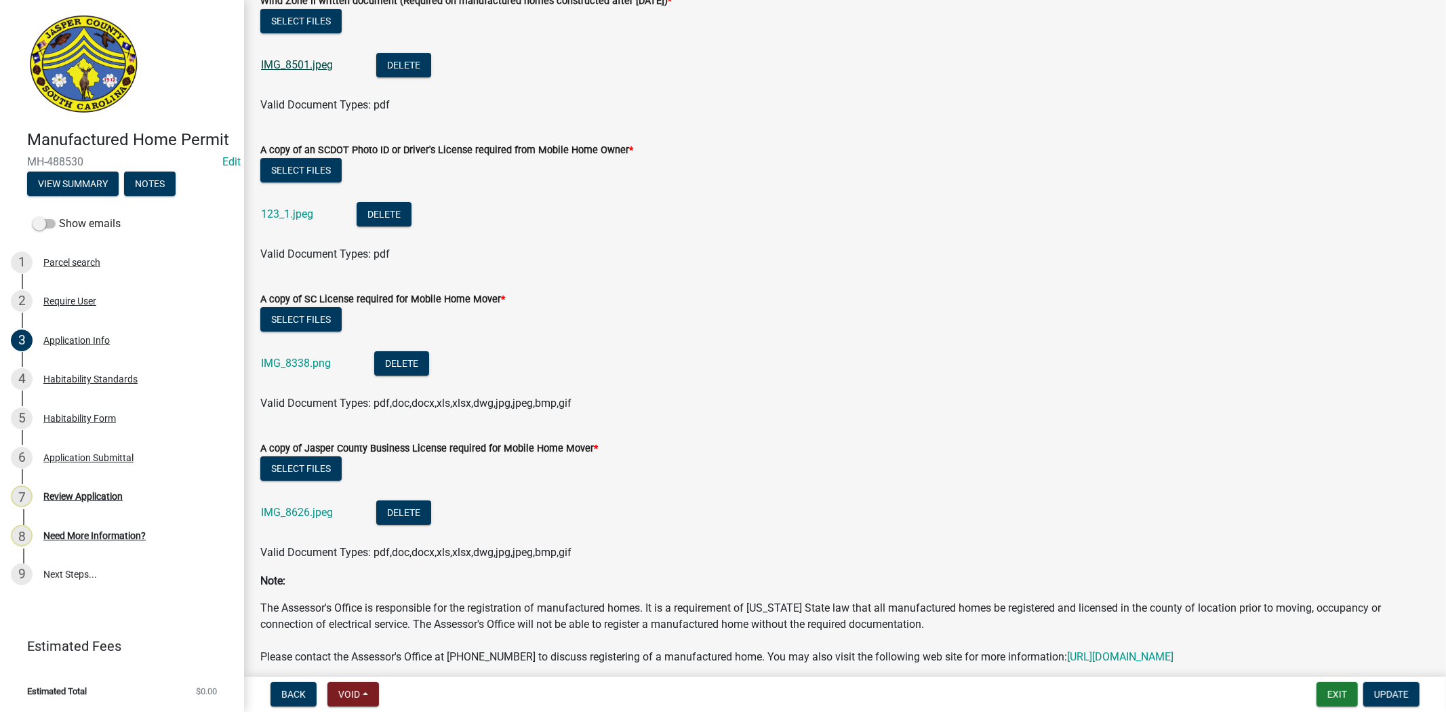
click at [302, 63] on link "IMG_8501.jpeg" at bounding box center [297, 64] width 72 height 13
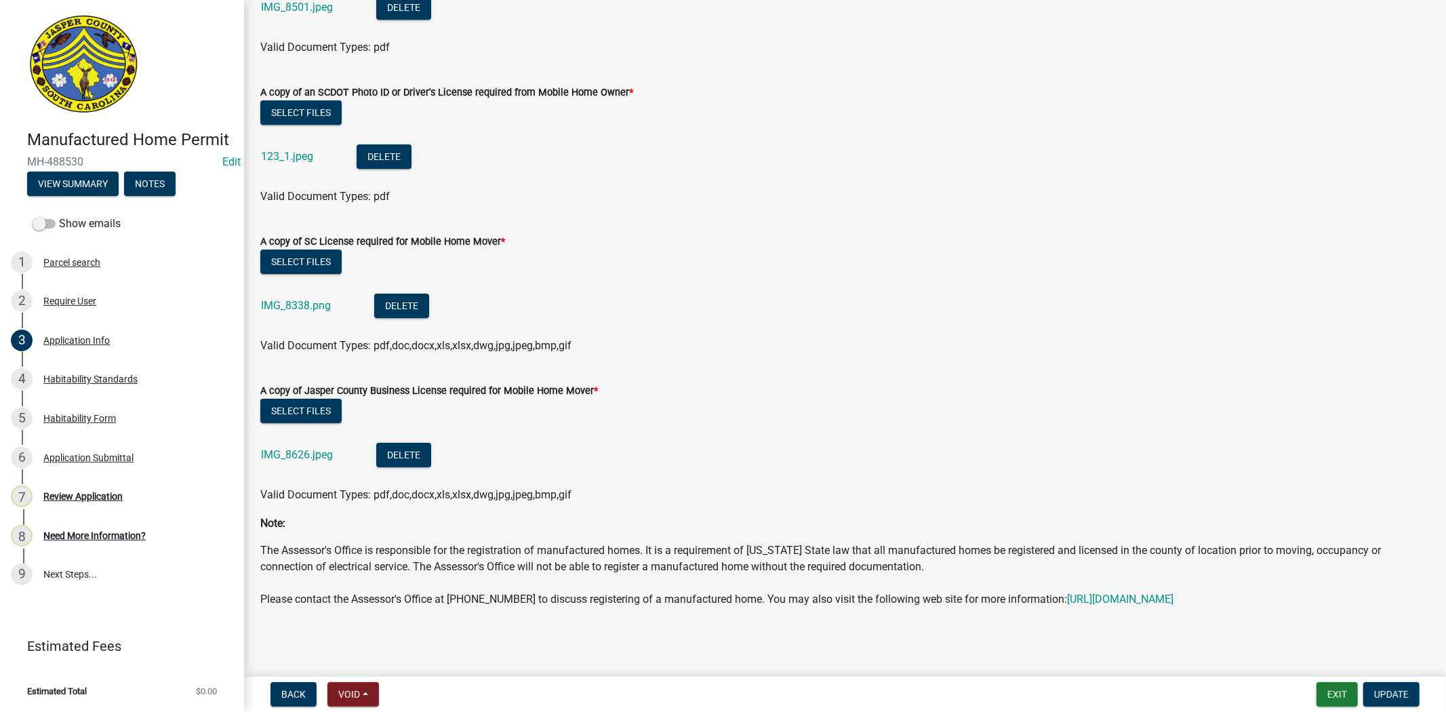
scroll to position [4140, 0]
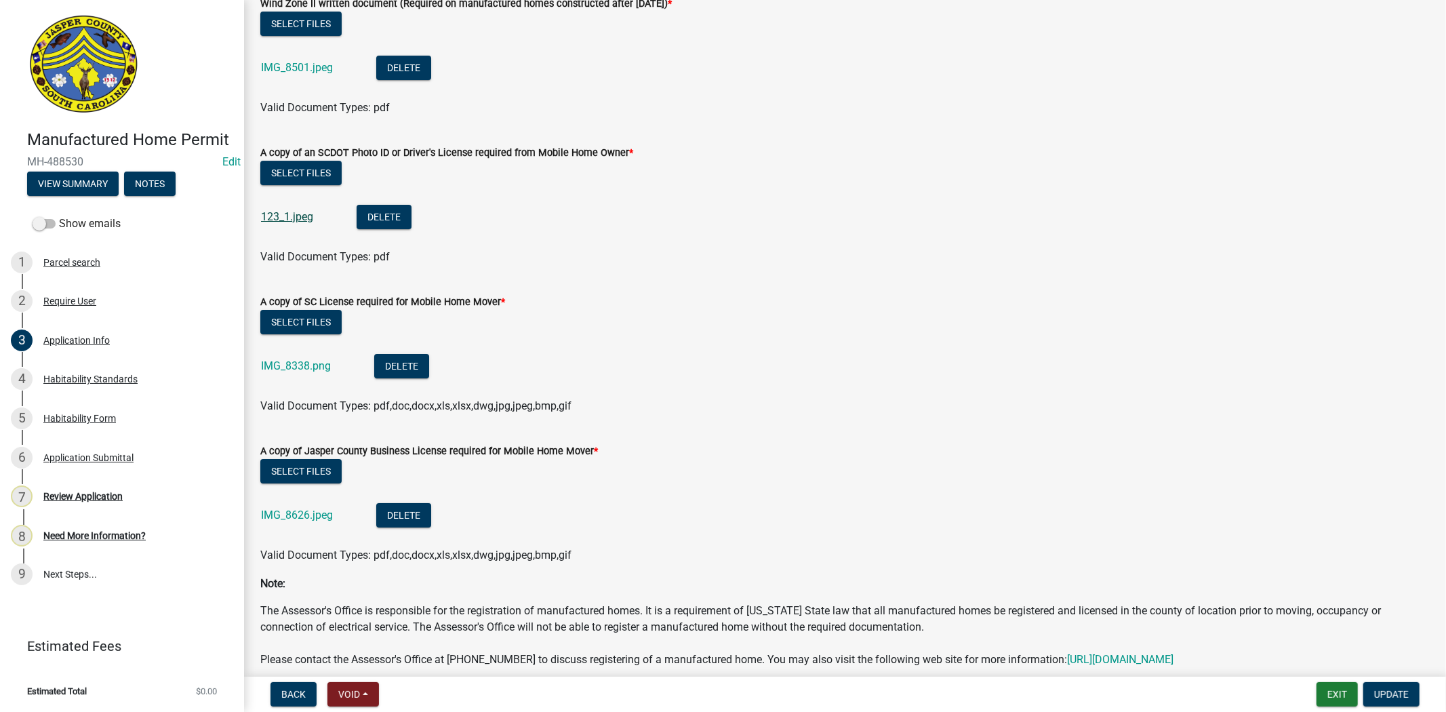
click at [308, 214] on link "123_1.jpeg" at bounding box center [287, 216] width 52 height 13
click at [279, 370] on link "IMG_8338.png" at bounding box center [296, 365] width 70 height 13
click at [279, 363] on link "IMG_8338.png" at bounding box center [296, 365] width 70 height 13
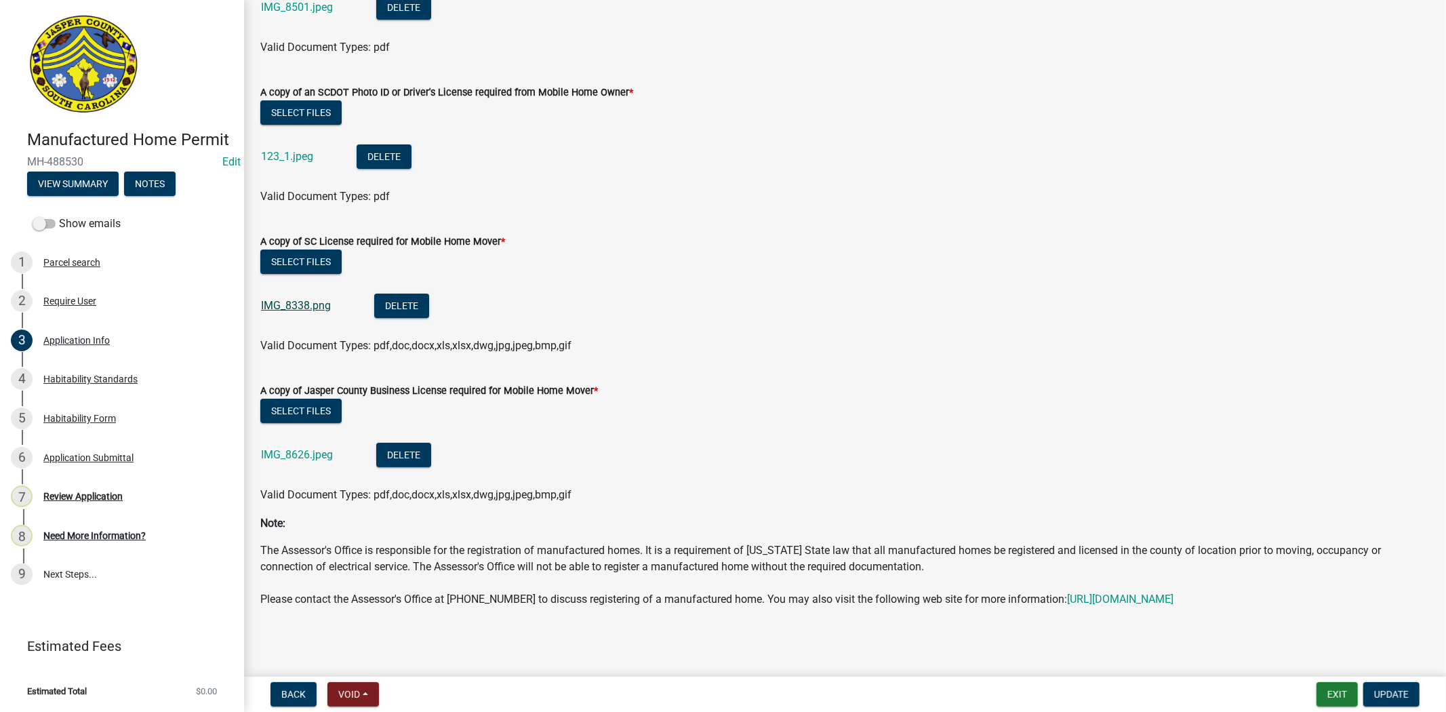
click at [289, 299] on link "IMG_8338.png" at bounding box center [296, 305] width 70 height 13
click at [263, 448] on link "IMG_8626.jpeg" at bounding box center [297, 454] width 72 height 13
click at [304, 150] on link "123_1.jpeg" at bounding box center [287, 156] width 52 height 13
click at [109, 367] on link "4 Habitability Standards" at bounding box center [122, 379] width 244 height 39
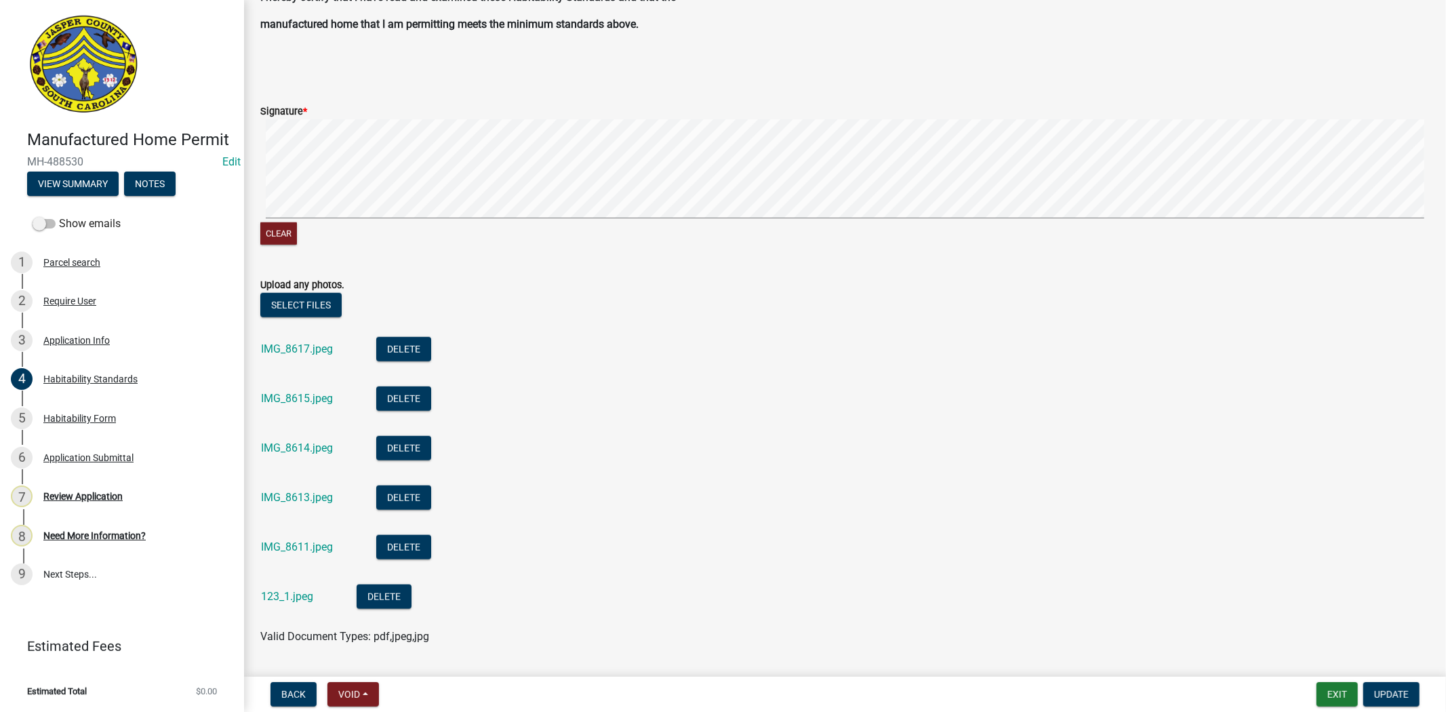
scroll to position [1028, 0]
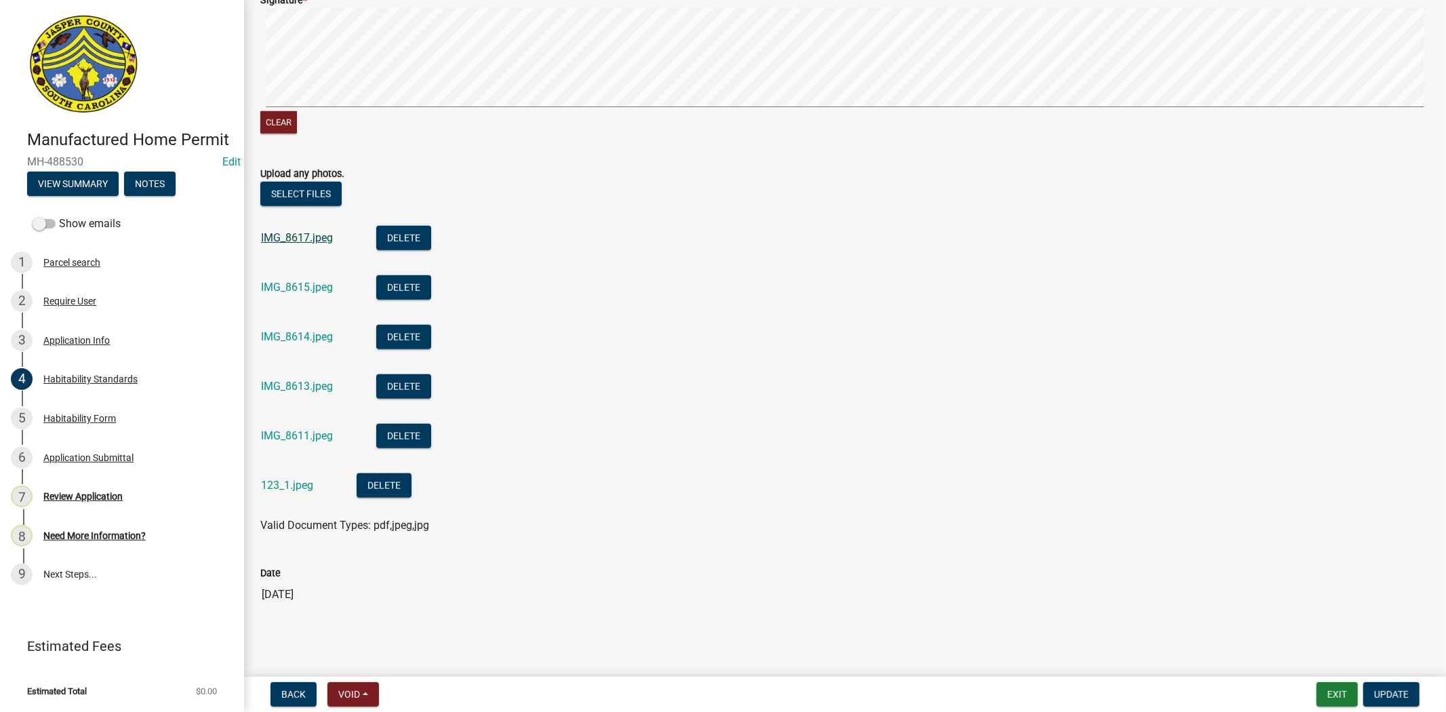
click at [294, 240] on link "IMG_8617.jpeg" at bounding box center [297, 237] width 72 height 13
click at [287, 283] on link "IMG_8615.jpeg" at bounding box center [297, 287] width 72 height 13
click at [286, 392] on div "IMG_8613.jpeg" at bounding box center [308, 388] width 94 height 28
click at [286, 382] on link "IMG_8613.jpeg" at bounding box center [297, 386] width 72 height 13
click at [285, 432] on link "IMG_8611.jpeg" at bounding box center [297, 435] width 72 height 13
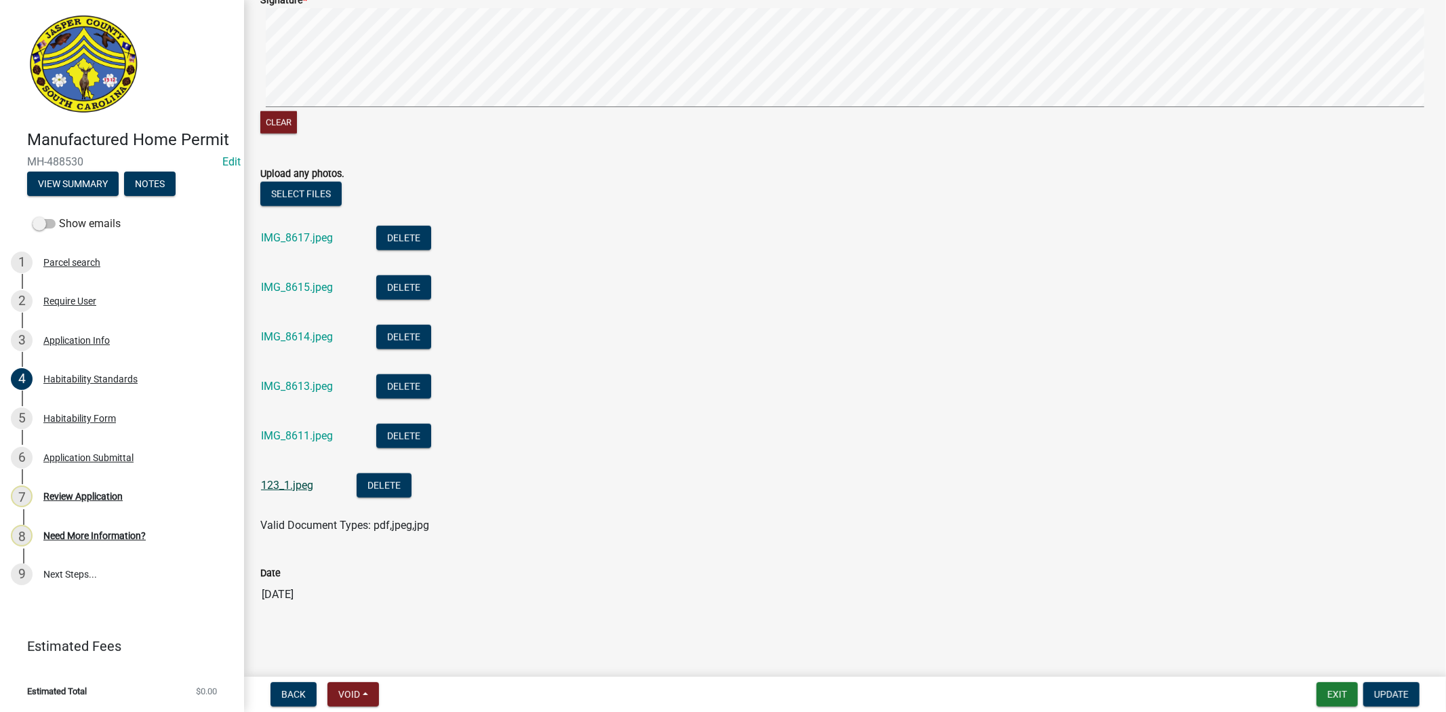
click at [269, 484] on link "123_1.jpeg" at bounding box center [287, 485] width 52 height 13
drag, startPoint x: 60, startPoint y: 411, endPoint x: 71, endPoint y: 411, distance: 11.5
click at [60, 411] on div "5 Habitability Form" at bounding box center [117, 418] width 212 height 22
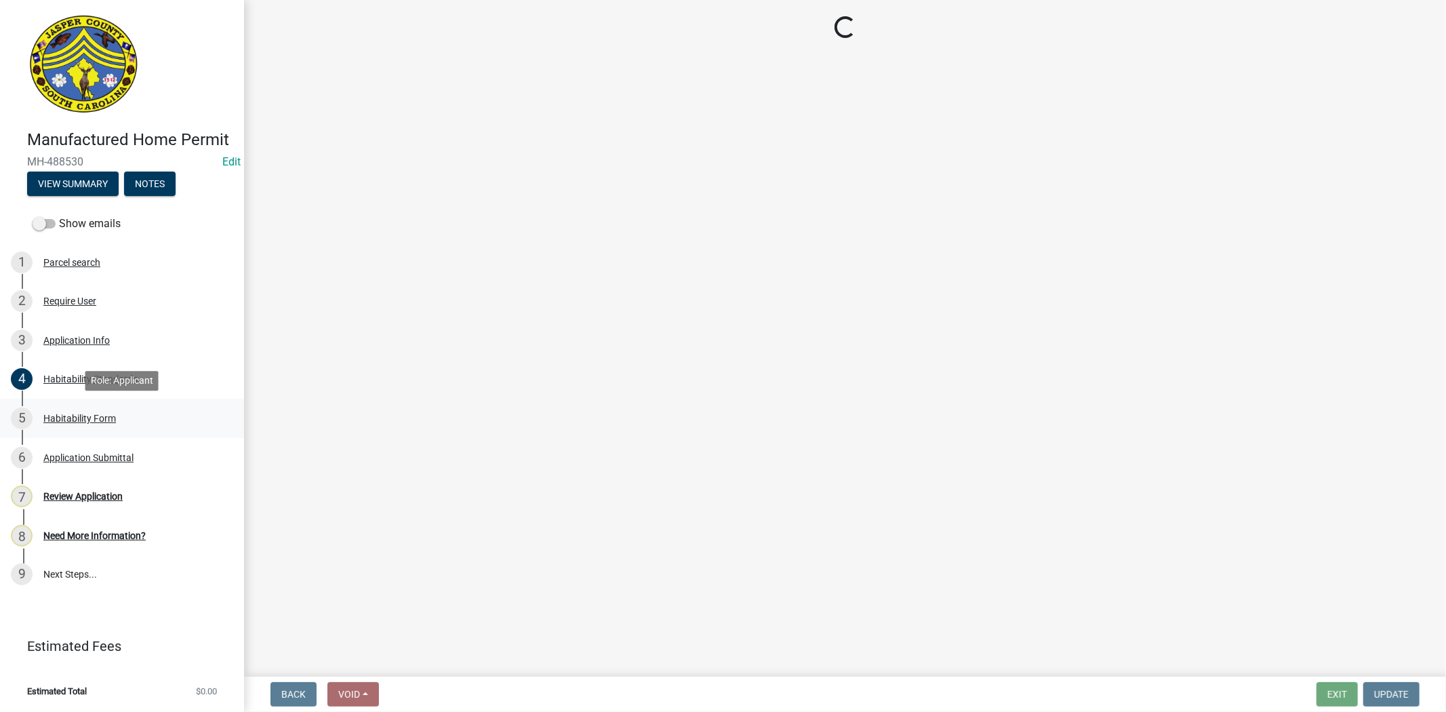
scroll to position [0, 0]
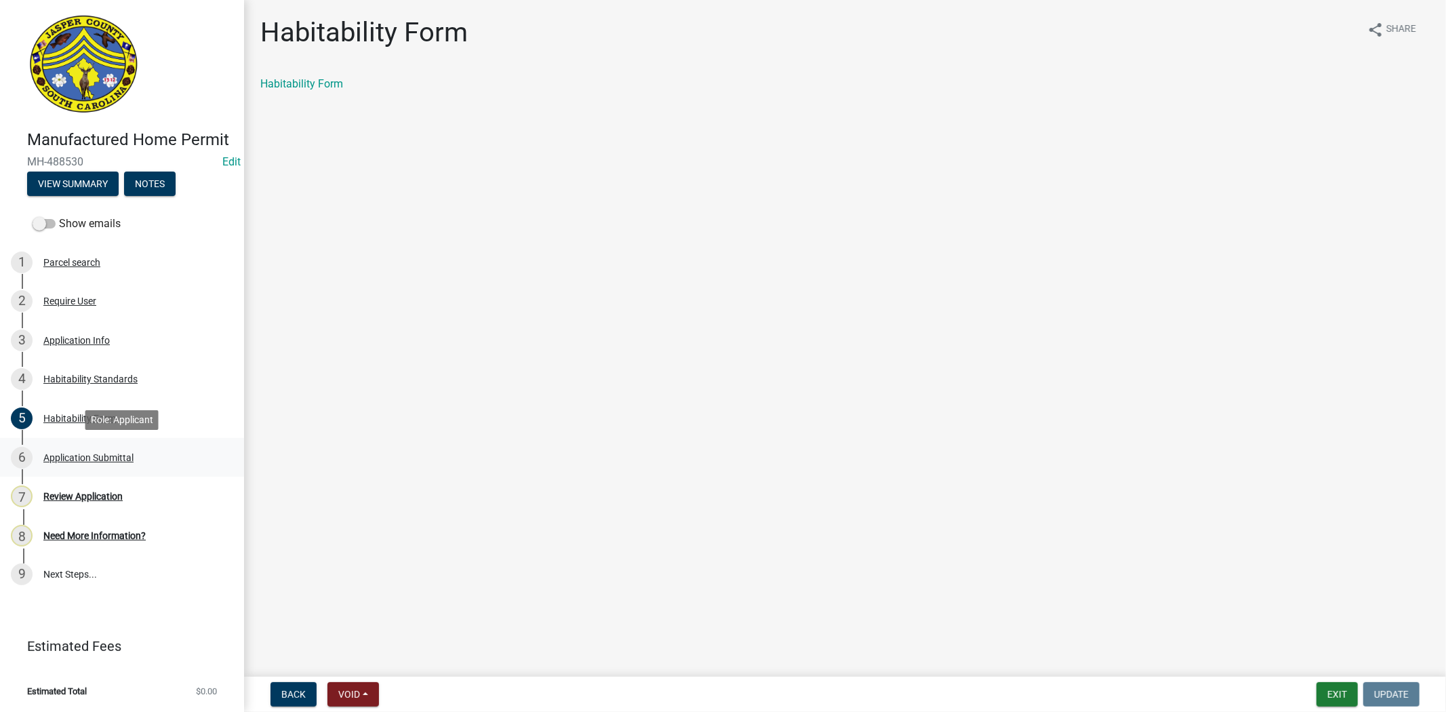
click at [63, 466] on div "6 Application Submittal" at bounding box center [117, 458] width 212 height 22
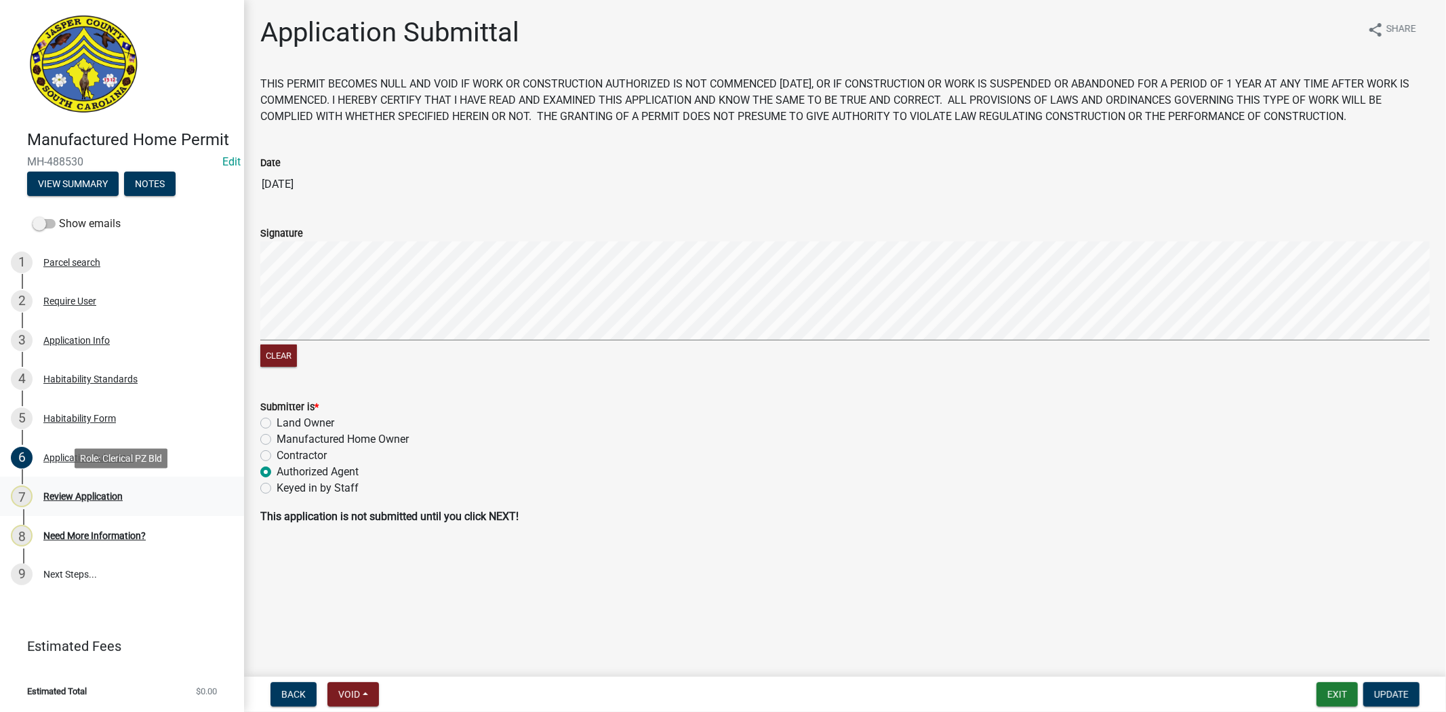
click at [119, 493] on div "Review Application" at bounding box center [82, 496] width 79 height 9
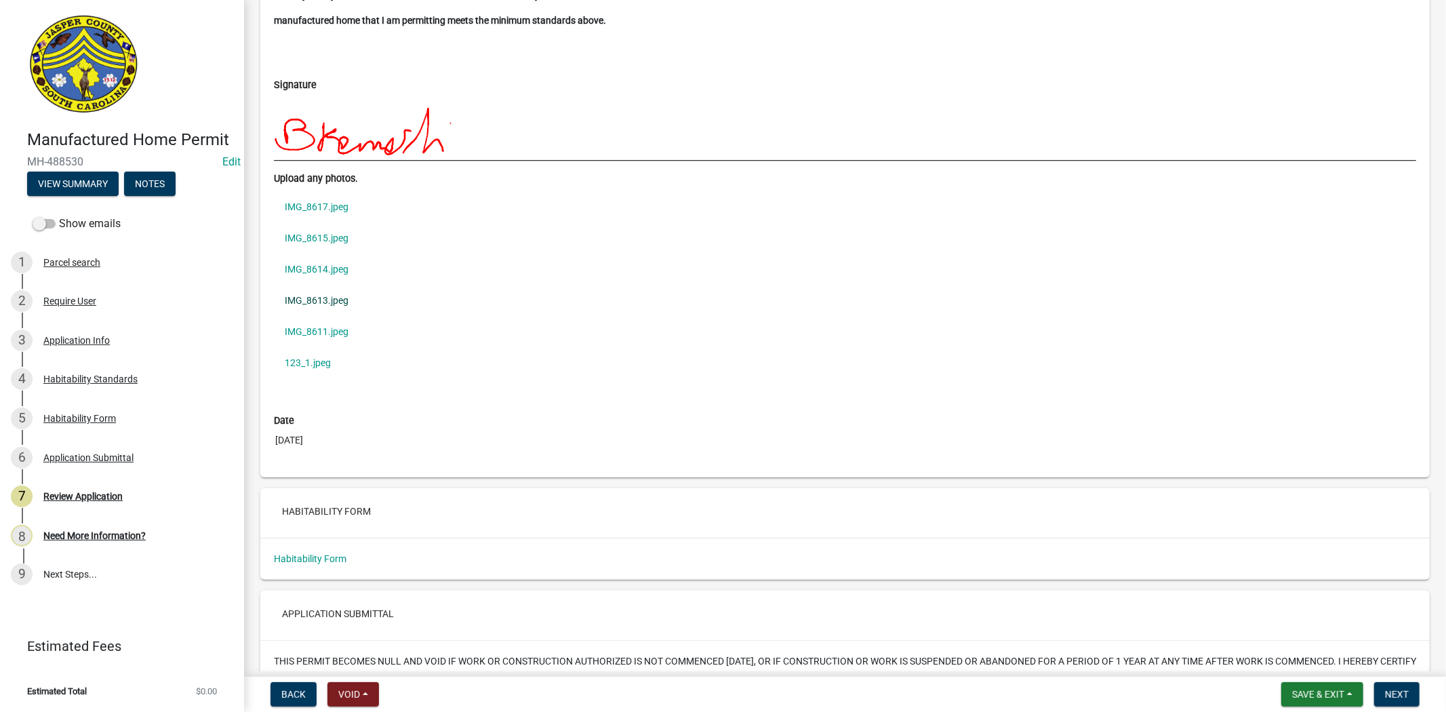
scroll to position [3675, 0]
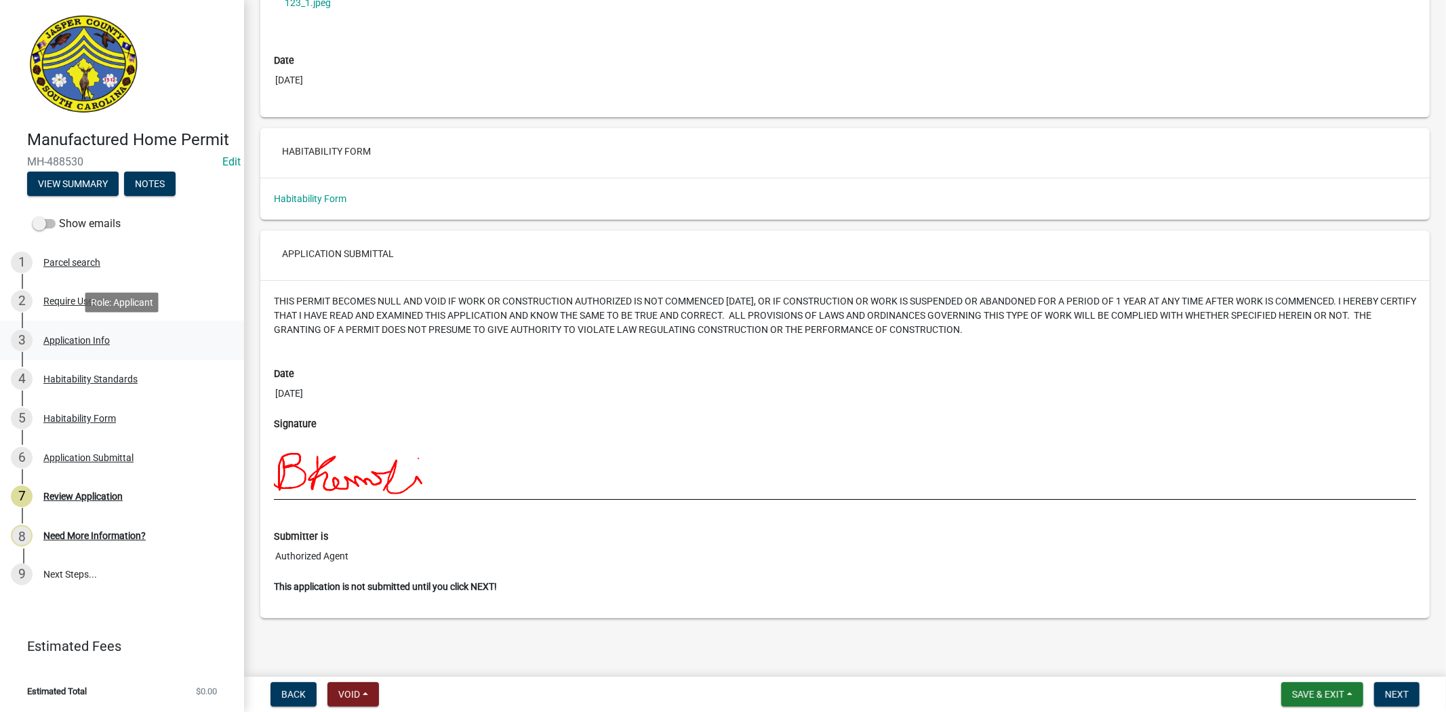
click at [49, 340] on div "Application Info" at bounding box center [76, 340] width 66 height 9
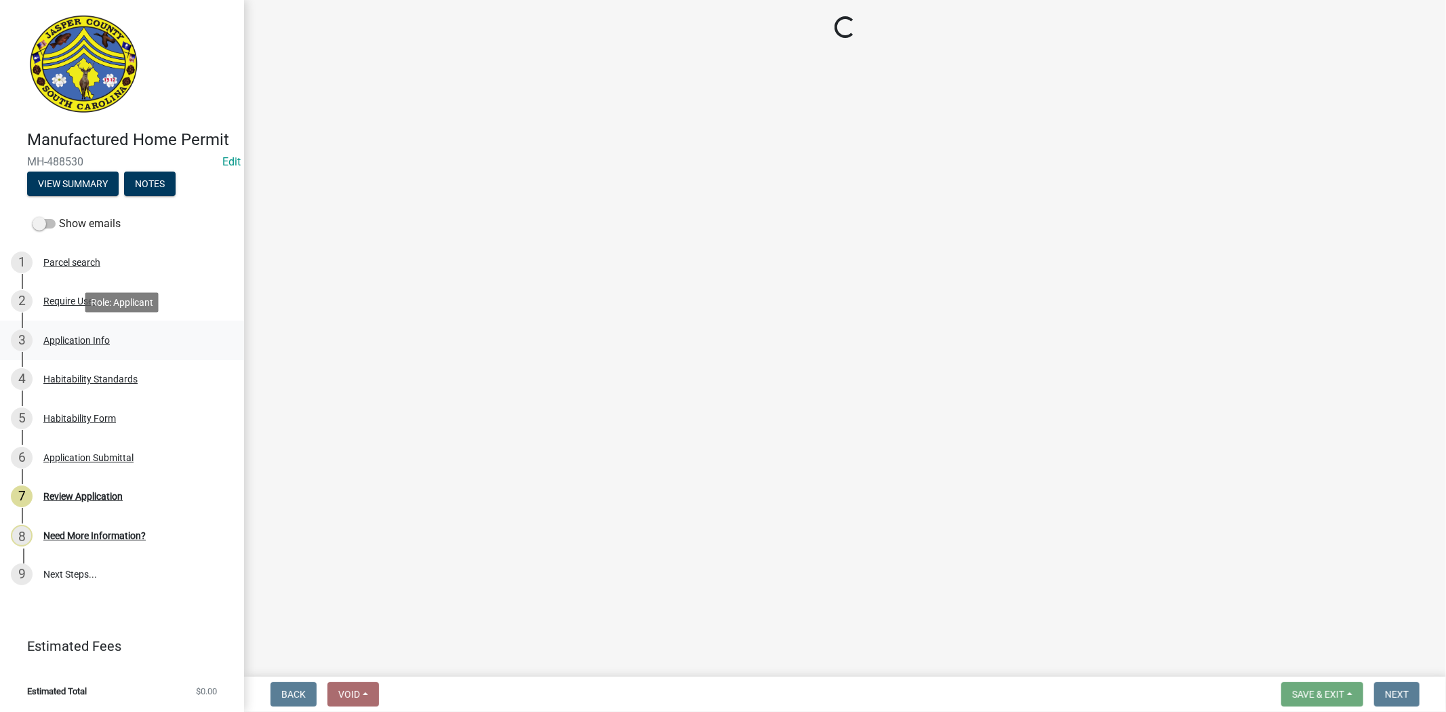
scroll to position [0, 0]
select select "00748aa1-56c2-4786-b7ff-9b3cb1d8d455"
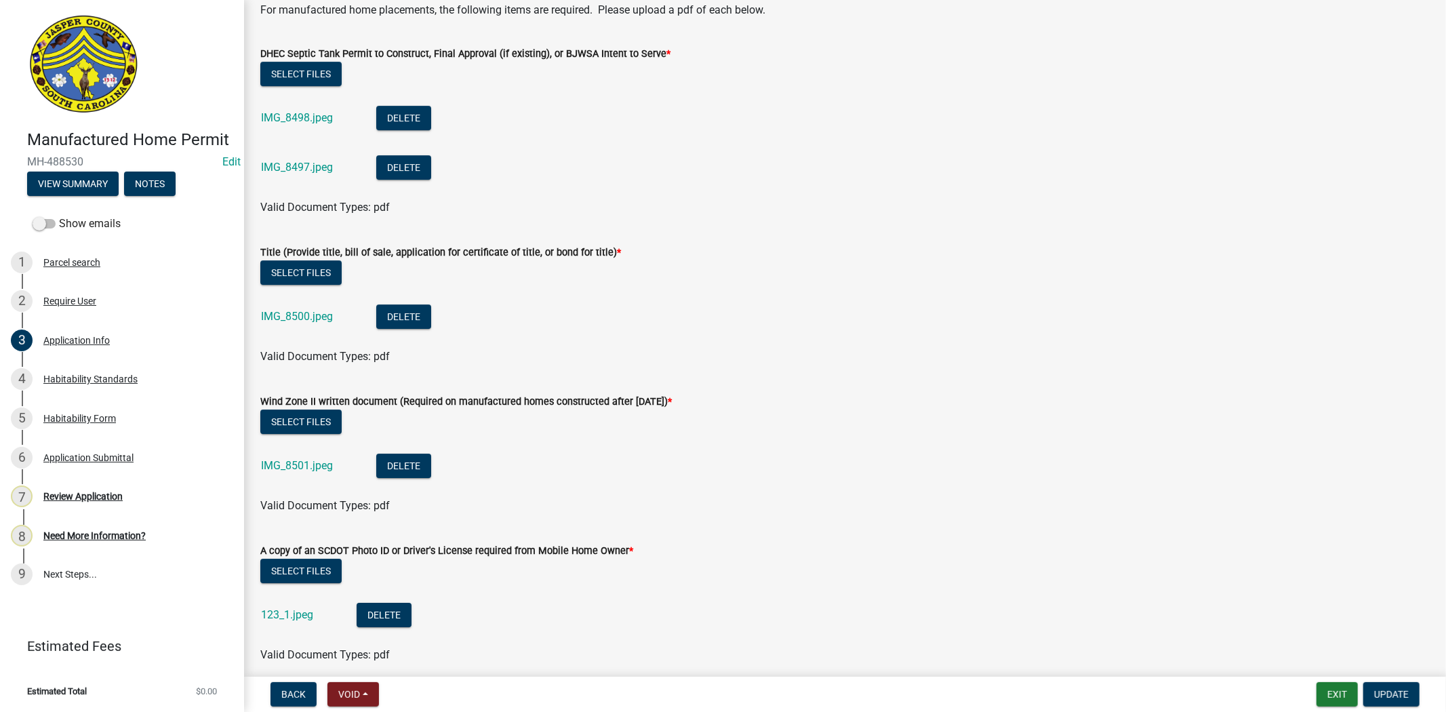
scroll to position [3992, 0]
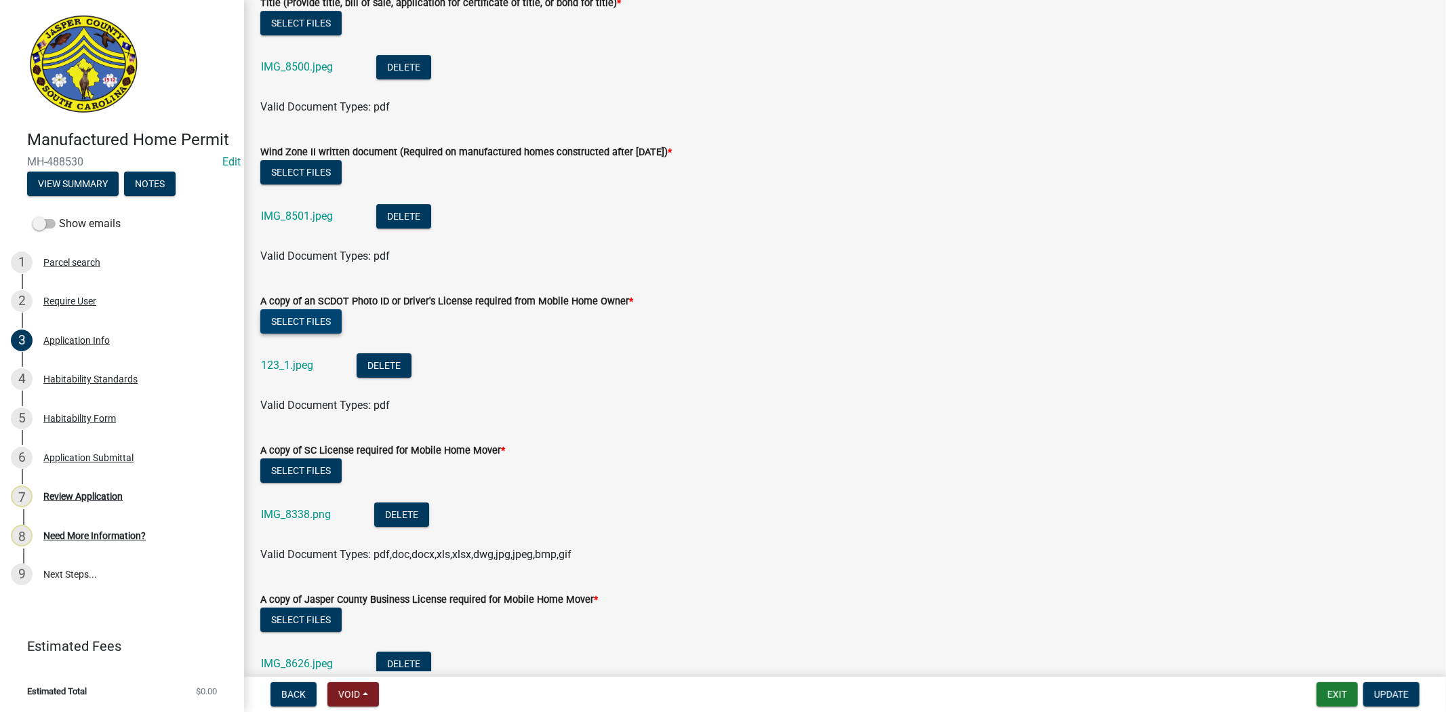
click at [323, 313] on button "Select files" at bounding box center [300, 321] width 81 height 24
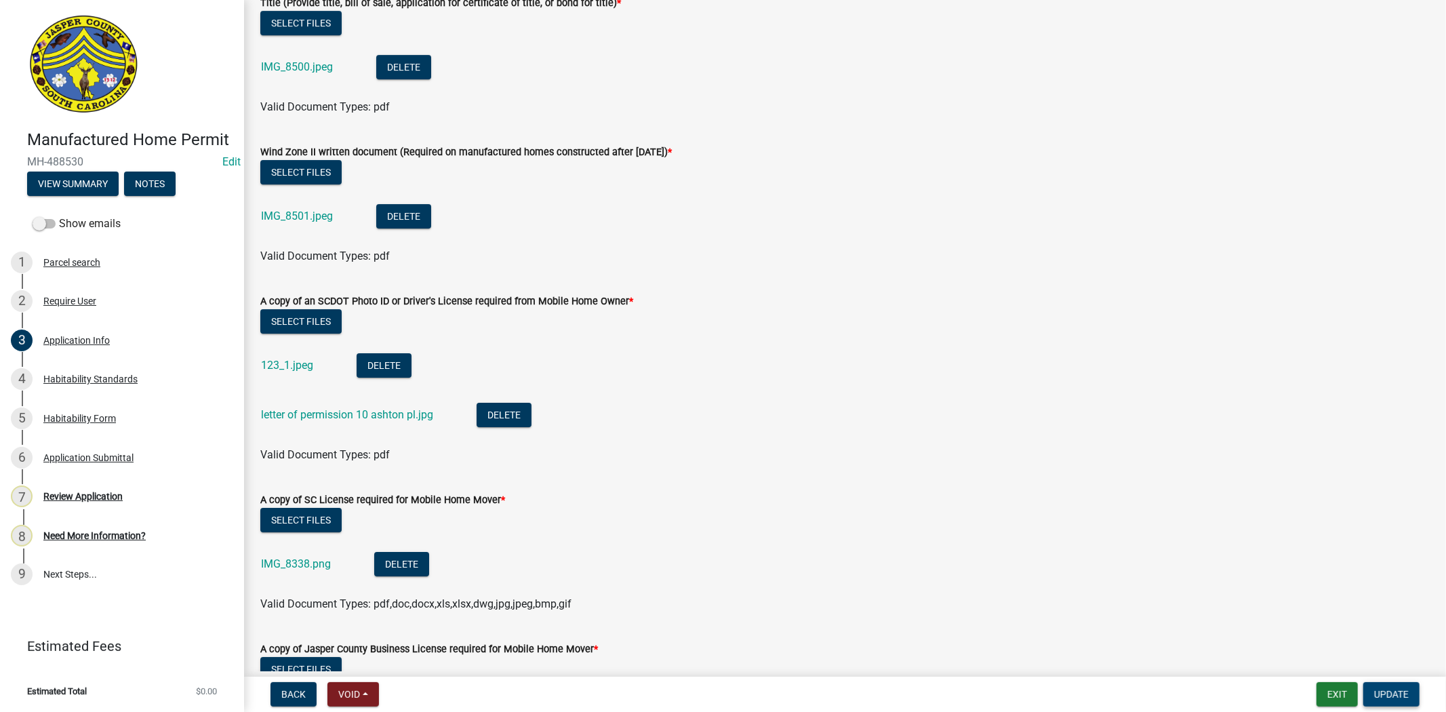
click at [1400, 694] on span "Update" at bounding box center [1391, 694] width 35 height 11
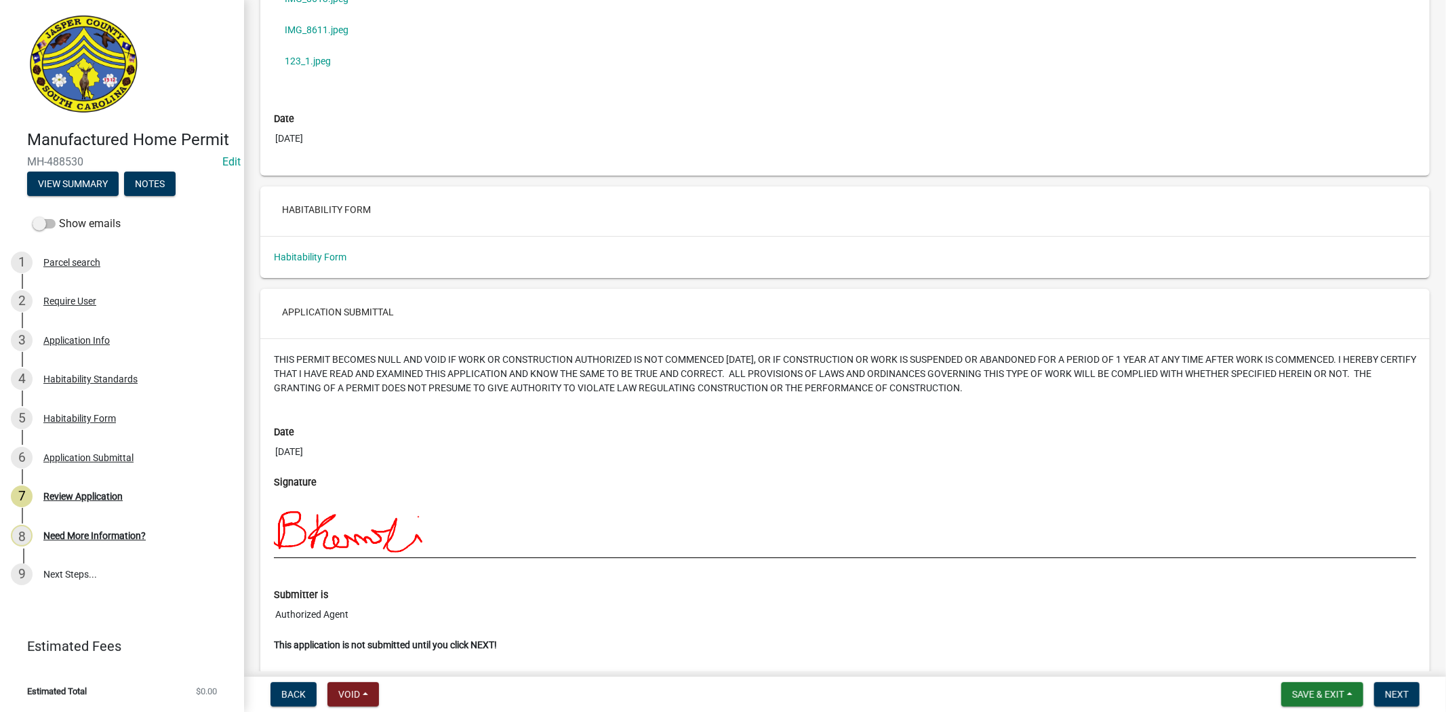
scroll to position [3675, 0]
